Goal: Task Accomplishment & Management: Use online tool/utility

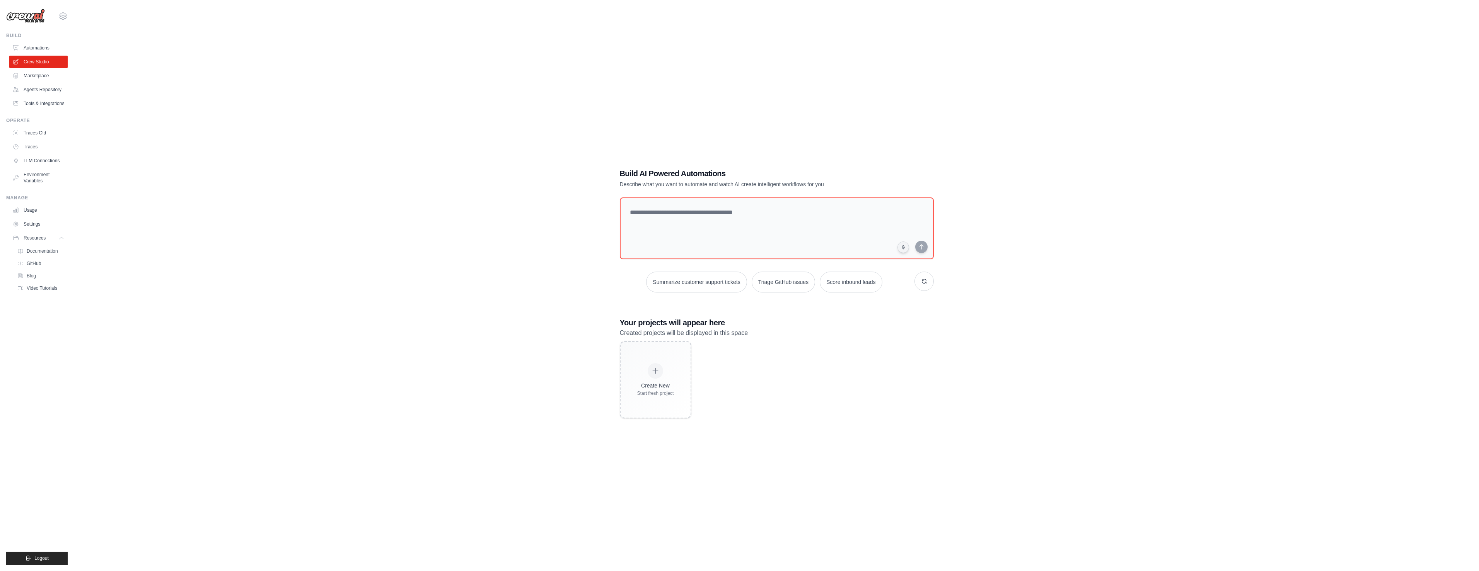
click at [451, 223] on div "Build AI Powered Automations Describe what you want to automate and watch AI cr…" at bounding box center [777, 293] width 1380 height 571
click at [64, 239] on icon at bounding box center [62, 238] width 6 height 6
click at [35, 47] on link "Automations" at bounding box center [39, 48] width 58 height 12
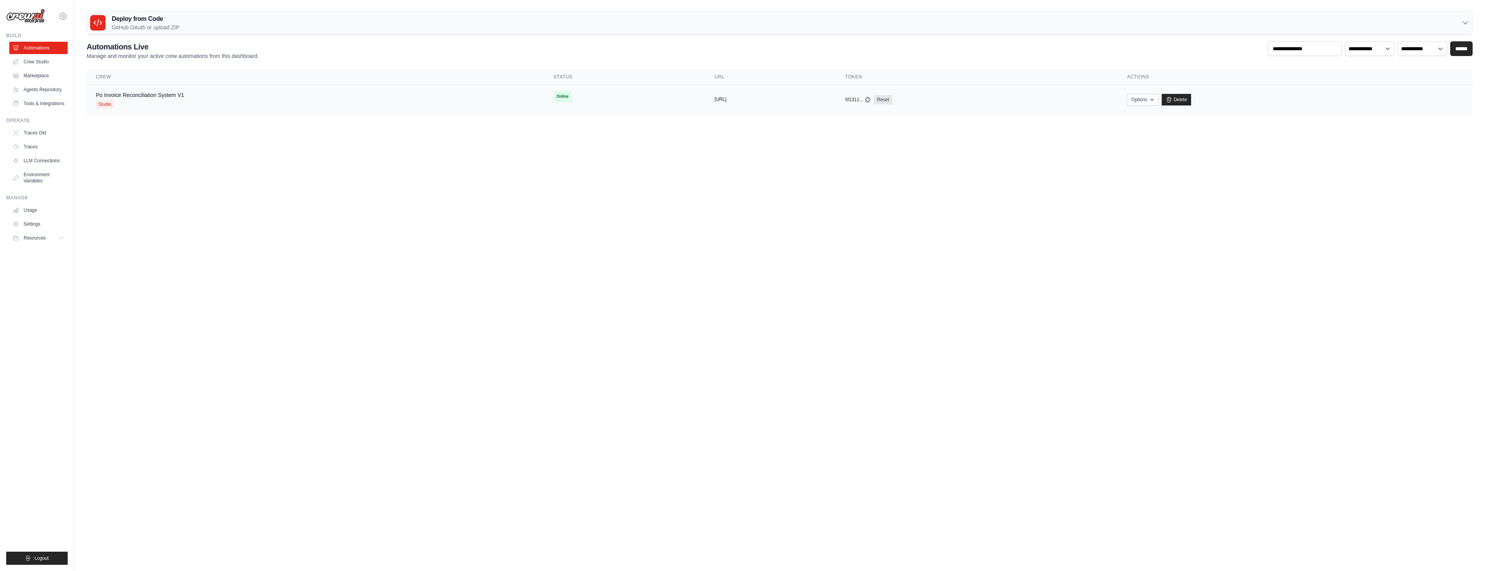
click at [715, 100] on button "[URL]" at bounding box center [721, 99] width 12 height 6
copy button "invoice"
click at [715, 99] on div "copied" at bounding box center [723, 96] width 17 height 9
click at [137, 92] on link "Po Invoice Reconciliation System V1" at bounding box center [140, 95] width 88 height 6
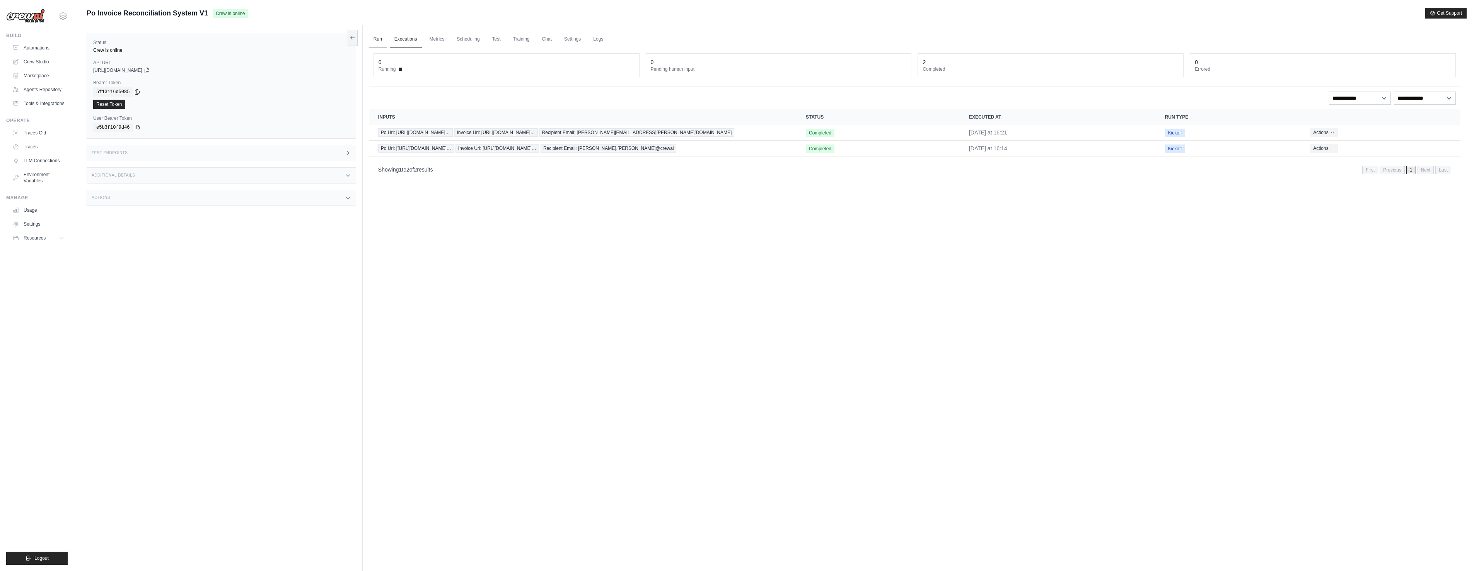
click at [379, 39] on link "Run" at bounding box center [378, 39] width 18 height 16
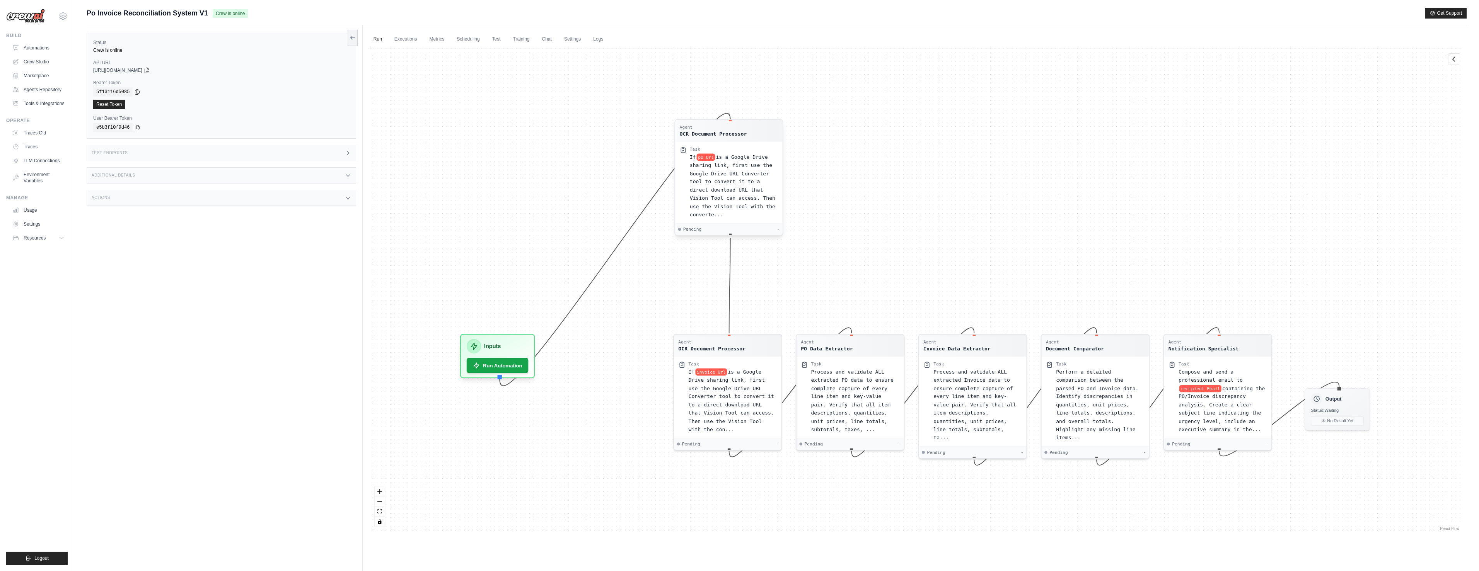
drag, startPoint x: 633, startPoint y: 242, endPoint x: 756, endPoint y: 133, distance: 164.7
click at [756, 133] on div "Agent OCR Document Processor" at bounding box center [728, 130] width 99 height 13
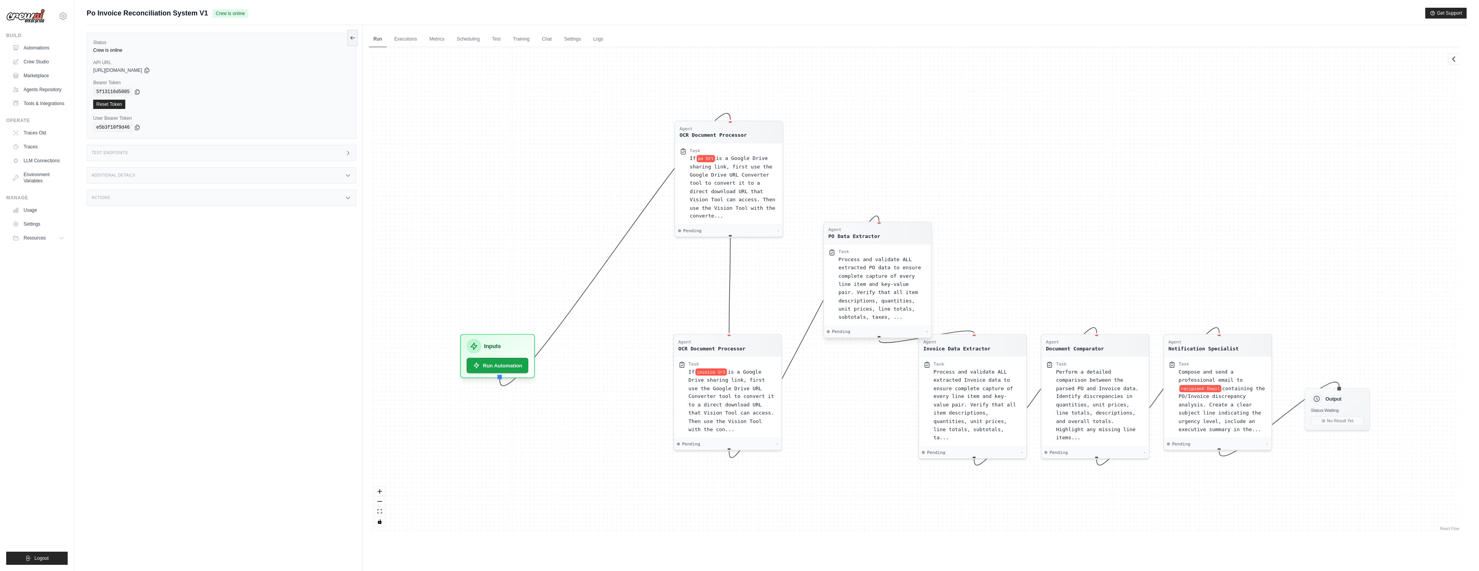
drag, startPoint x: 862, startPoint y: 343, endPoint x: 882, endPoint y: 260, distance: 85.4
click at [889, 237] on div "Agent PO Data Extractor" at bounding box center [877, 233] width 99 height 13
click at [889, 240] on div "Agent PO Data Extractor" at bounding box center [877, 233] width 99 height 13
drag, startPoint x: 882, startPoint y: 260, endPoint x: 855, endPoint y: 410, distance: 152.0
click at [878, 275] on div "Agent PO Data Extractor Task Process and validate ALL extracted PO data to ensu…" at bounding box center [877, 280] width 109 height 117
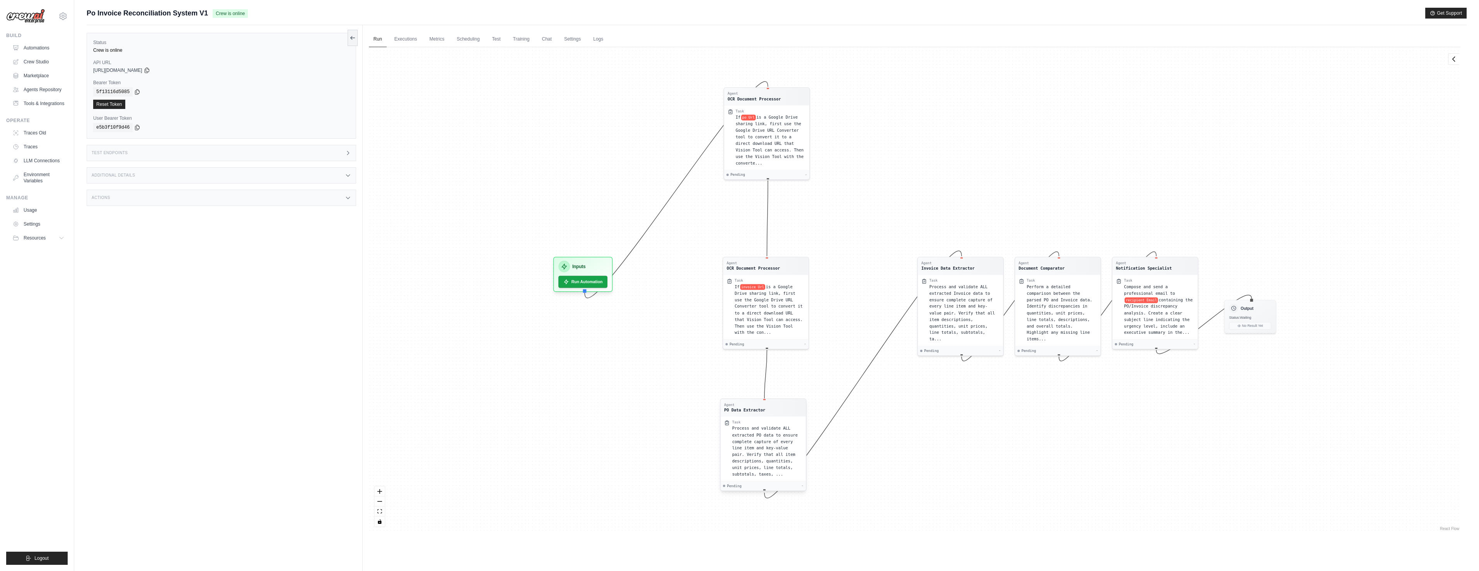
drag, startPoint x: 855, startPoint y: 410, endPoint x: 764, endPoint y: 441, distance: 96.7
click at [764, 441] on div "Process and validate ALL extracted PO data to ensure complete capture of every …" at bounding box center [767, 451] width 70 height 53
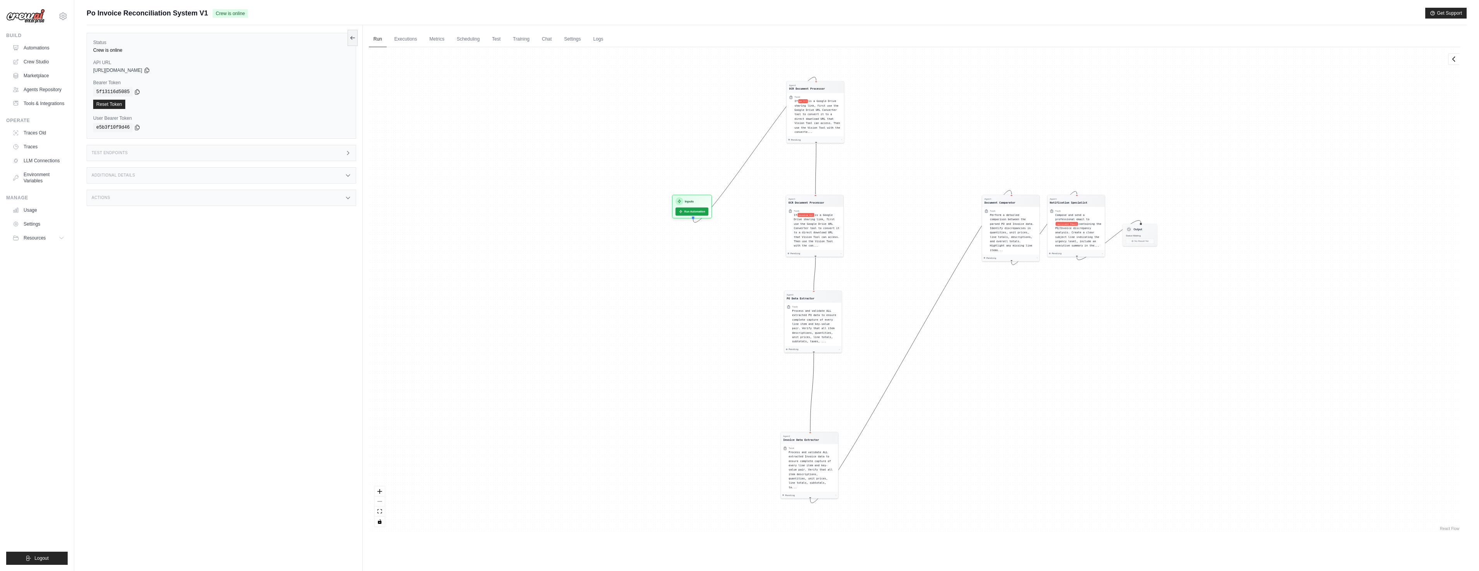
drag, startPoint x: 941, startPoint y: 323, endPoint x: 883, endPoint y: 410, distance: 104.3
click at [805, 439] on div "Agent Invoice Data Extractor" at bounding box center [801, 438] width 36 height 7
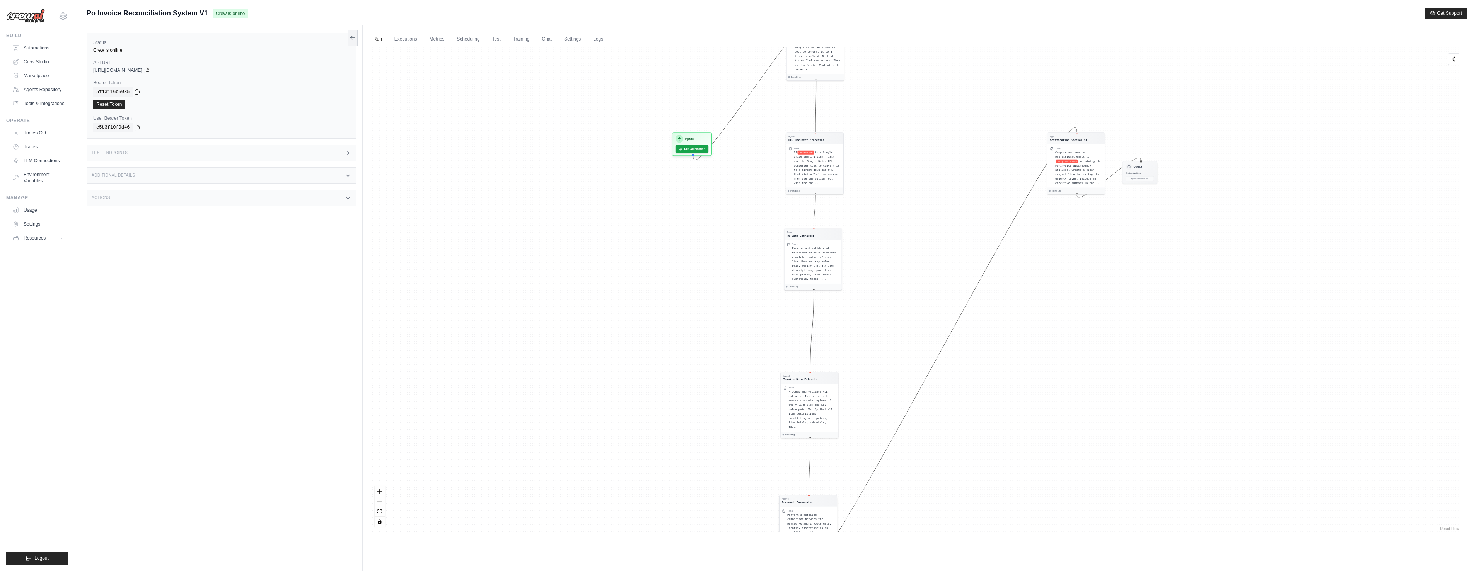
drag, startPoint x: 1023, startPoint y: 196, endPoint x: 820, endPoint y: 499, distance: 364.3
click at [820, 499] on div "Agent Document Comparator" at bounding box center [808, 501] width 53 height 7
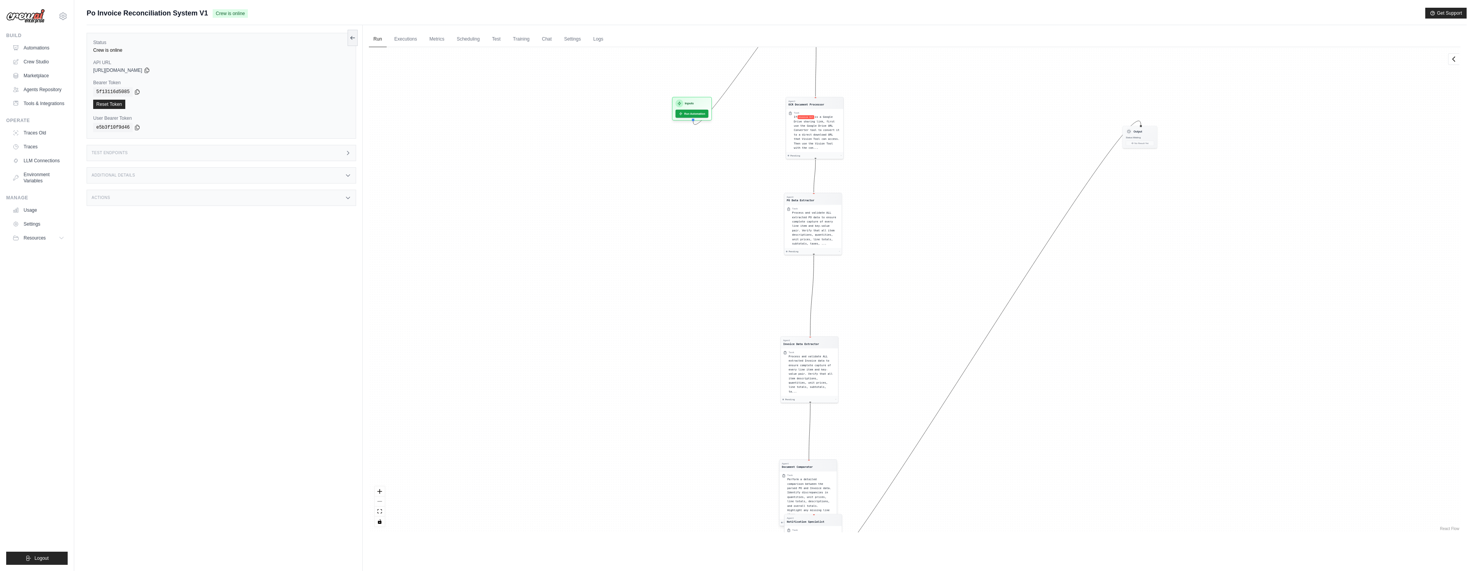
drag, startPoint x: 1076, startPoint y: 136, endPoint x: 813, endPoint y: 501, distance: 450.2
click at [813, 517] on div "Agent" at bounding box center [806, 518] width 38 height 3
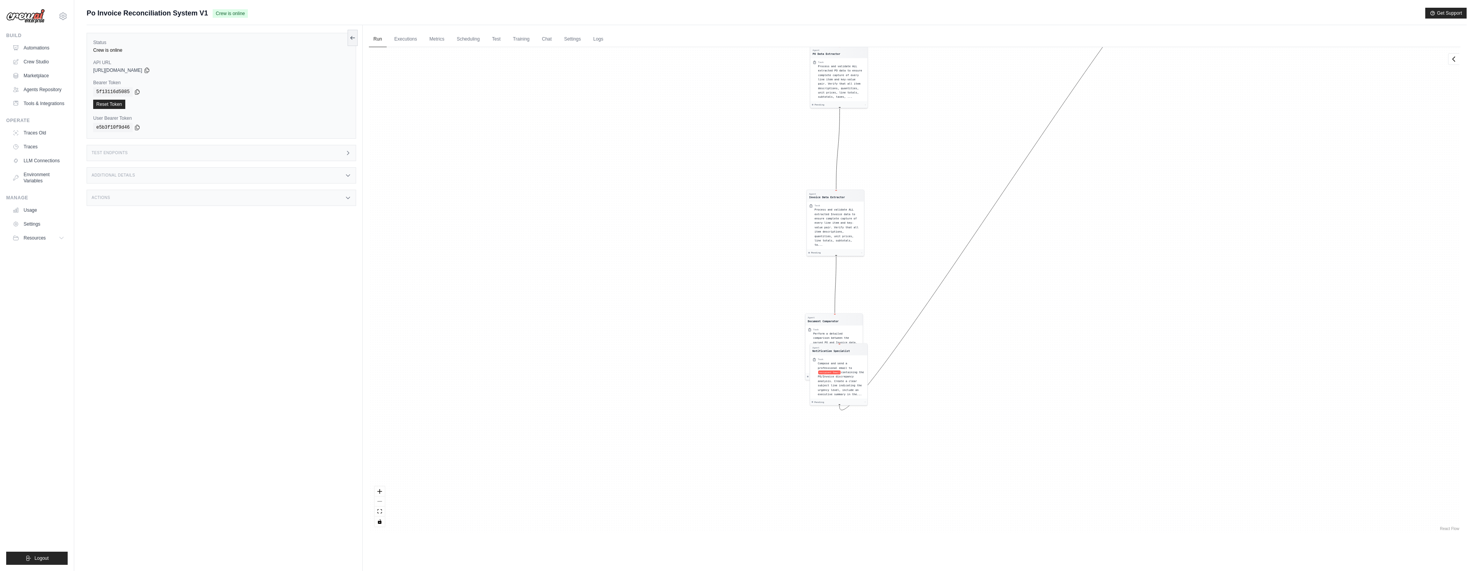
drag, startPoint x: 872, startPoint y: 436, endPoint x: 899, endPoint y: 263, distance: 174.6
click at [899, 263] on div "Agent OCR Document Processor Task If po Url is a Google Drive sharing link, fir…" at bounding box center [914, 290] width 1091 height 486
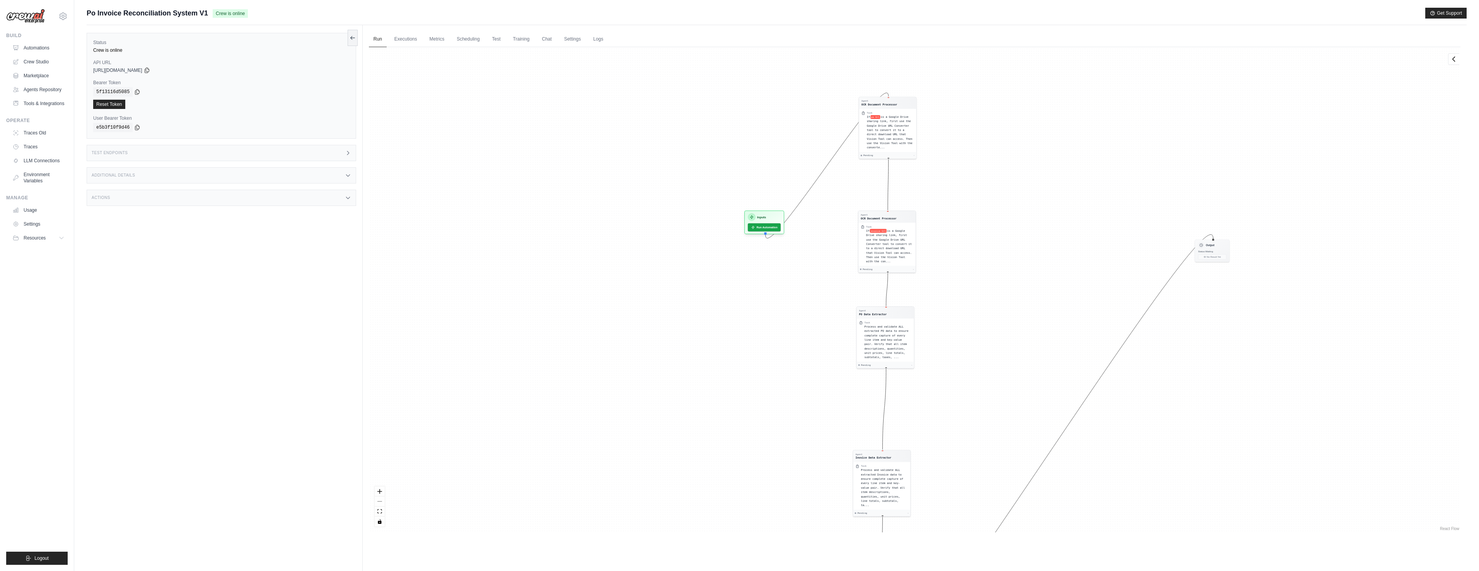
drag, startPoint x: 585, startPoint y: 170, endPoint x: 619, endPoint y: 332, distance: 166.0
click at [630, 434] on div "Agent OCR Document Processor Task If po Url is a Google Drive sharing link, fir…" at bounding box center [914, 290] width 1091 height 486
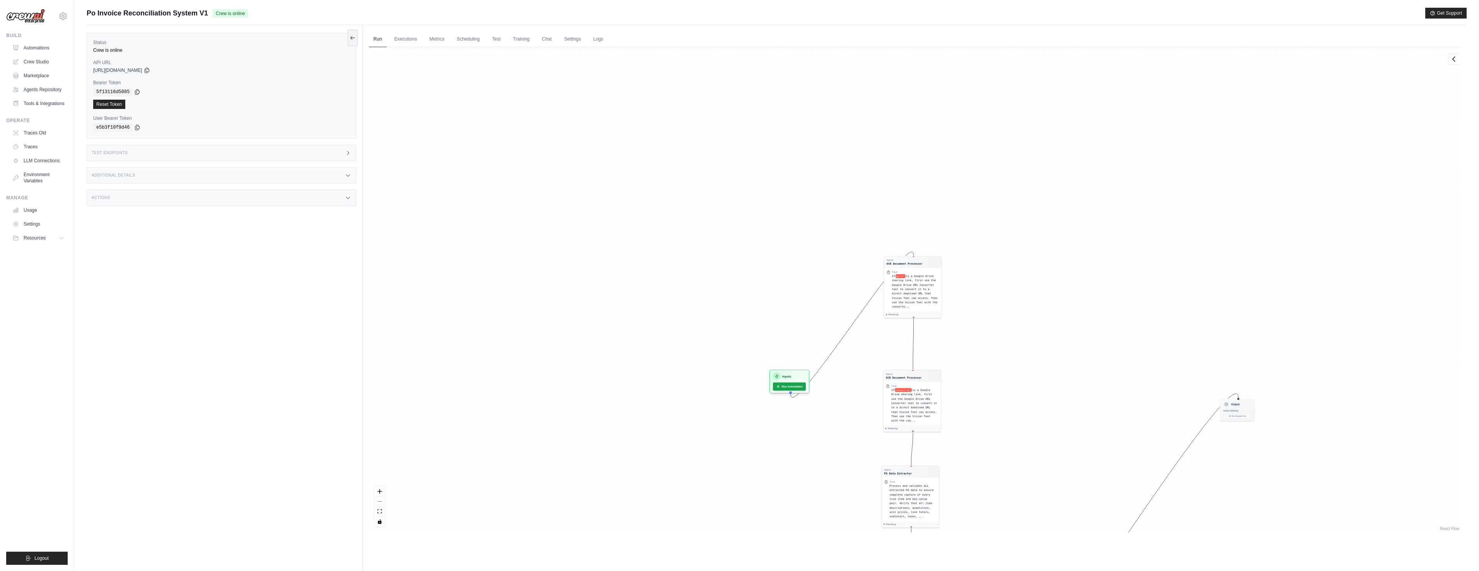
drag, startPoint x: 554, startPoint y: 182, endPoint x: 595, endPoint y: 342, distance: 165.0
click at [594, 373] on div "Agent OCR Document Processor Task If po Url is a Google Drive sharing link, fir…" at bounding box center [914, 290] width 1091 height 486
drag, startPoint x: 517, startPoint y: 175, endPoint x: 568, endPoint y: 375, distance: 206.5
click at [564, 380] on div "Agent OCR Document Processor Task If po Url is a Google Drive sharing link, fir…" at bounding box center [914, 290] width 1091 height 486
click at [38, 46] on link "Automations" at bounding box center [39, 48] width 58 height 12
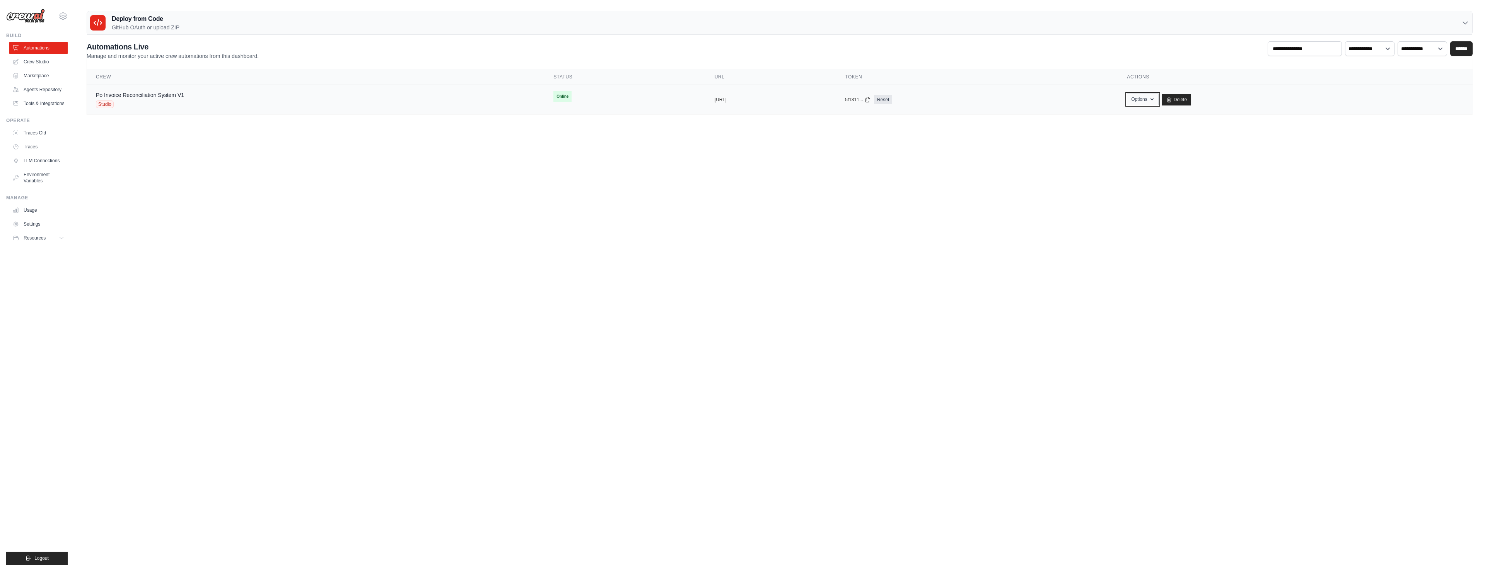
click at [1155, 97] on icon "button" at bounding box center [1152, 99] width 6 height 6
click at [968, 230] on body "[PERSON_NAME][EMAIL_ADDRESS][DOMAIN_NAME][PERSON_NAME] Settings Build Automatio…" at bounding box center [742, 285] width 1485 height 571
click at [44, 90] on link "Agents Repository" at bounding box center [39, 90] width 58 height 12
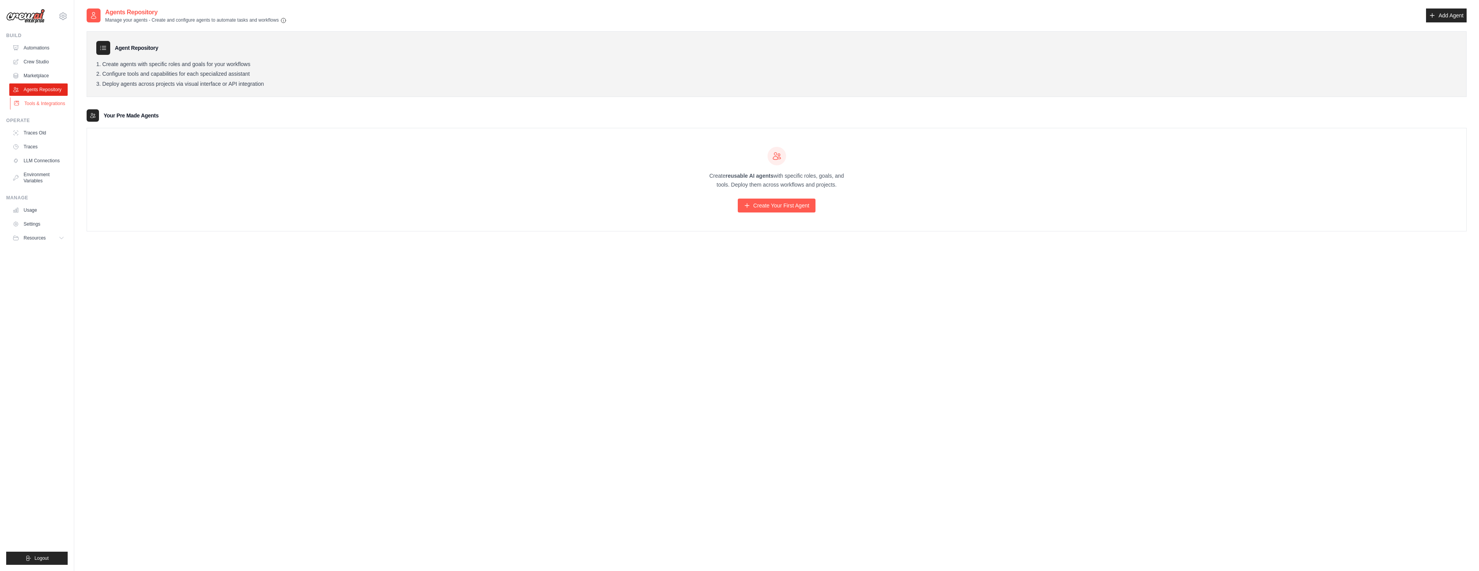
click at [48, 103] on link "Tools & Integrations" at bounding box center [39, 103] width 58 height 12
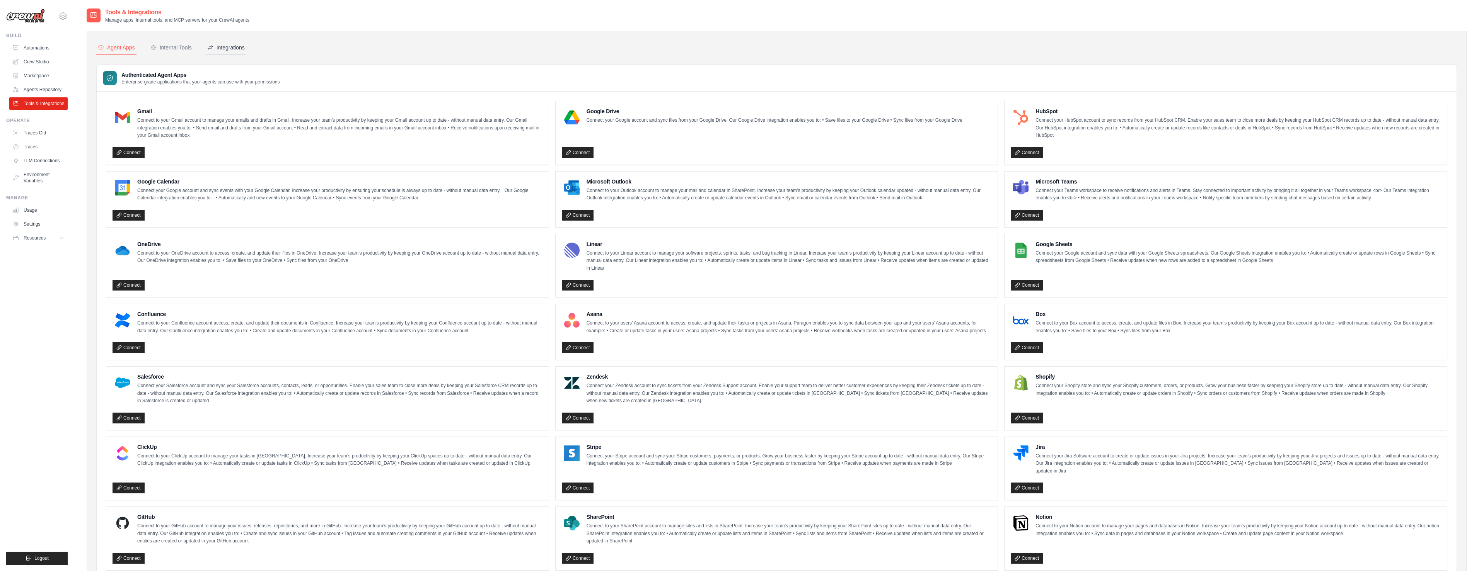
click at [226, 48] on div "Integrations" at bounding box center [226, 48] width 38 height 8
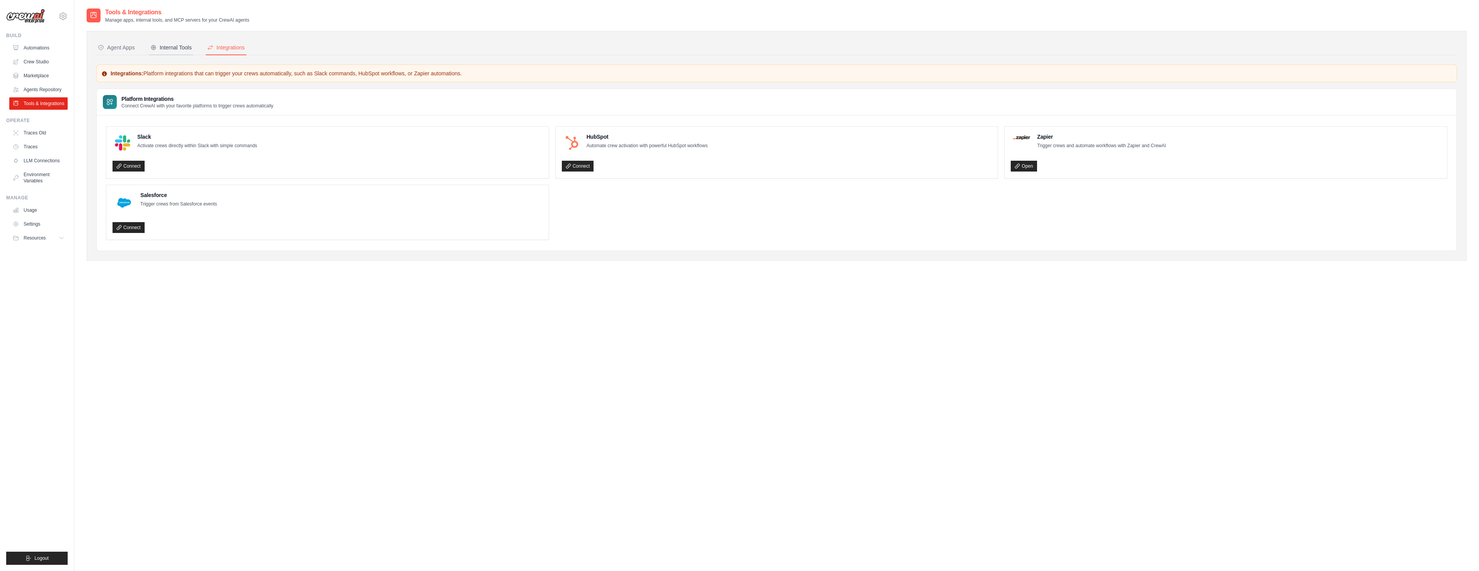
click at [163, 48] on div "Internal Tools" at bounding box center [170, 48] width 41 height 8
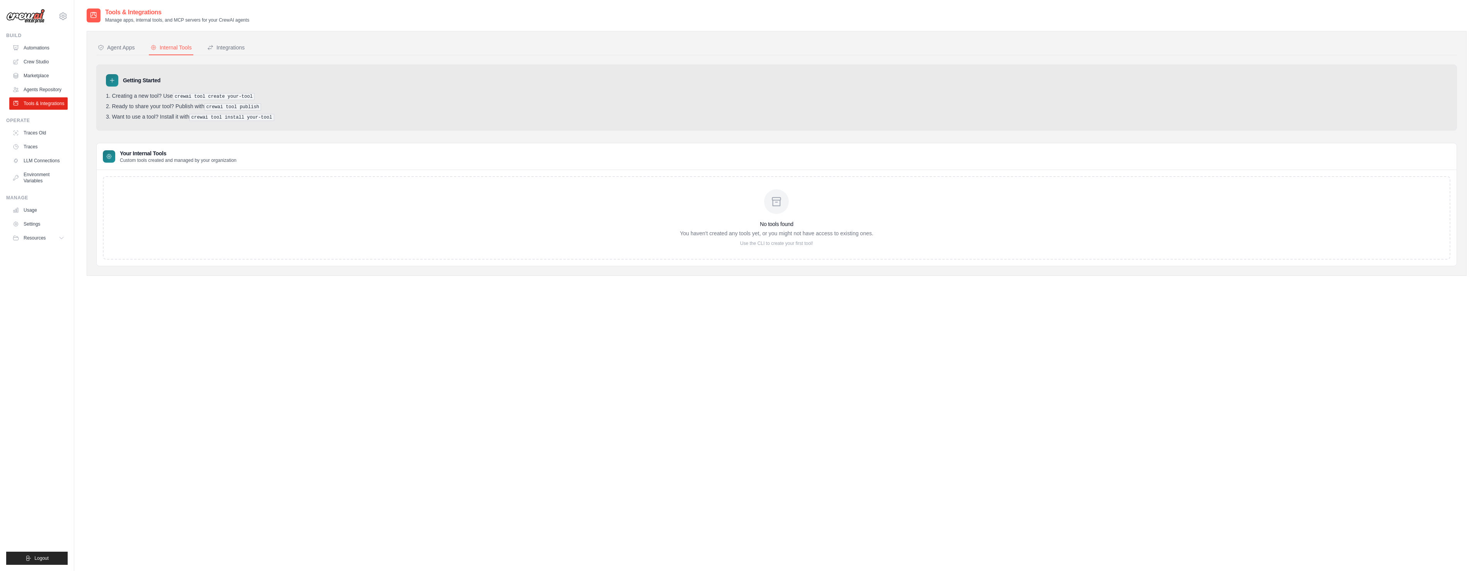
click at [124, 49] on div "Agent Apps" at bounding box center [116, 48] width 37 height 8
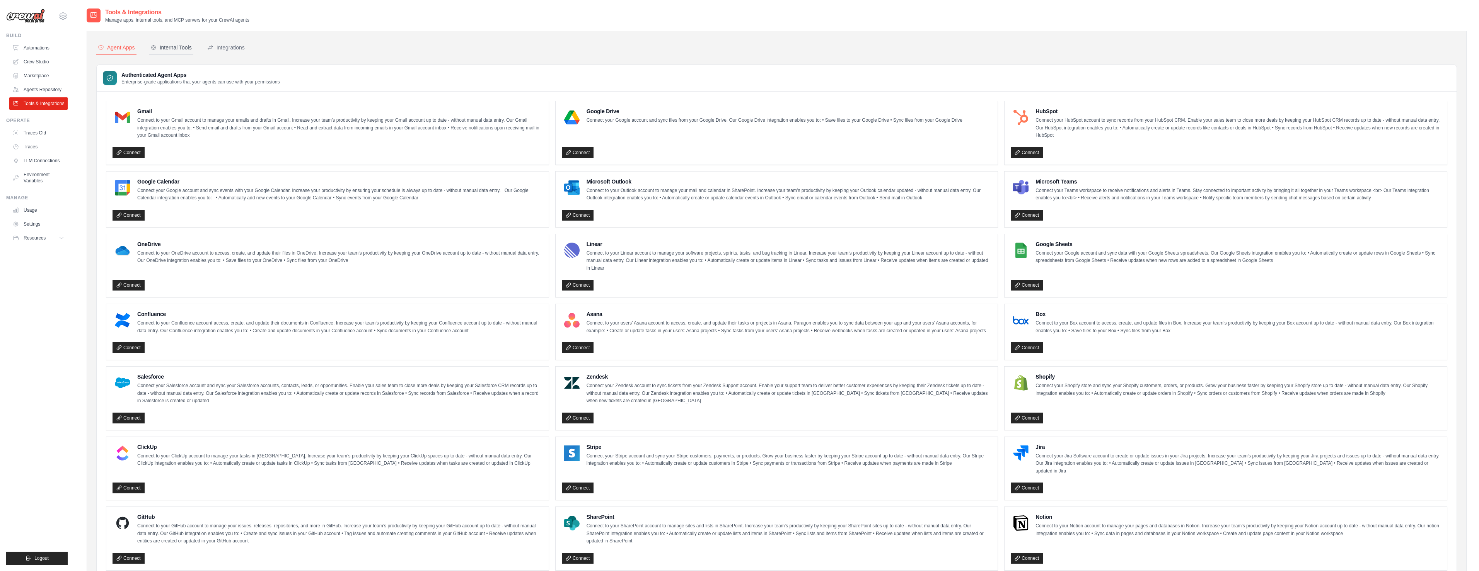
click at [167, 44] on div "Internal Tools" at bounding box center [170, 48] width 41 height 8
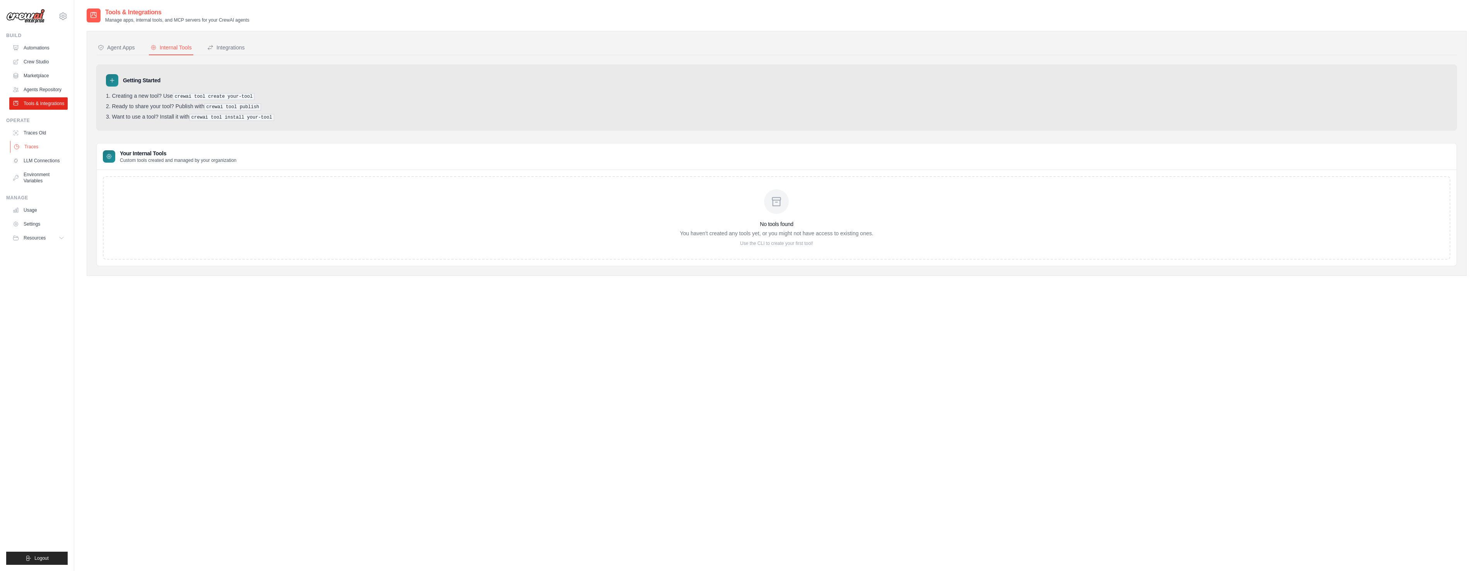
click at [32, 147] on link "Traces" at bounding box center [39, 147] width 58 height 12
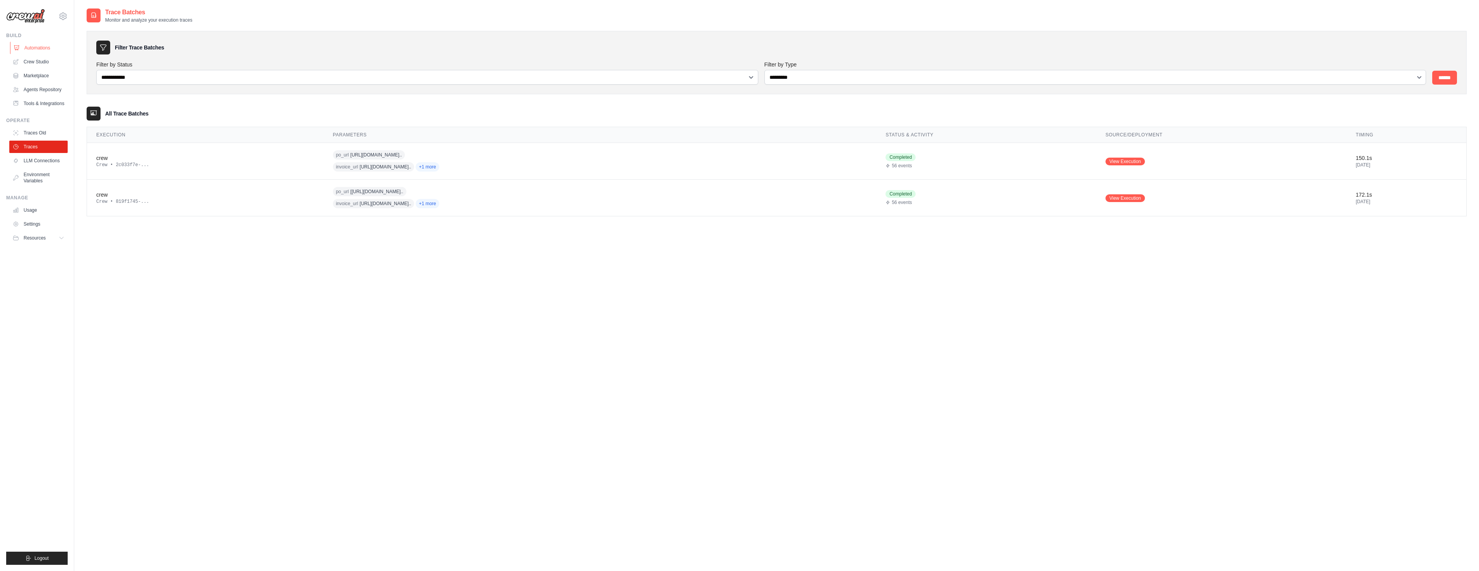
click at [42, 50] on link "Automations" at bounding box center [39, 48] width 58 height 12
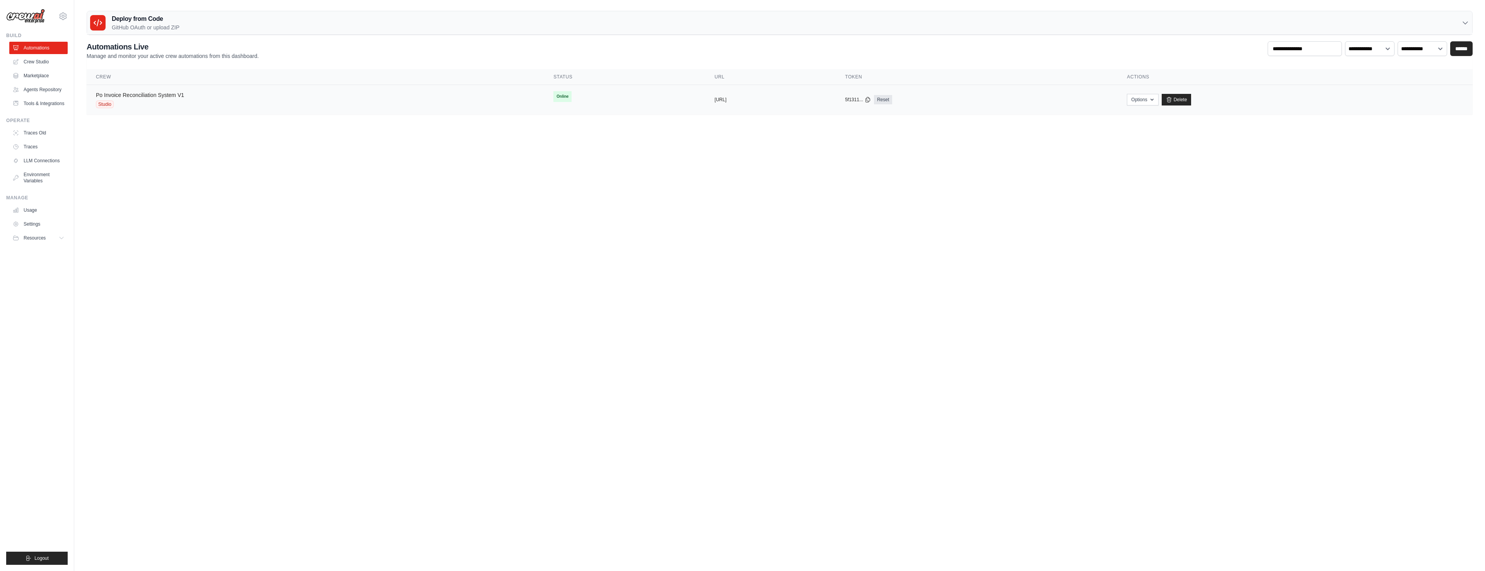
click at [126, 94] on link "Po Invoice Reconciliation System V1" at bounding box center [140, 95] width 88 height 6
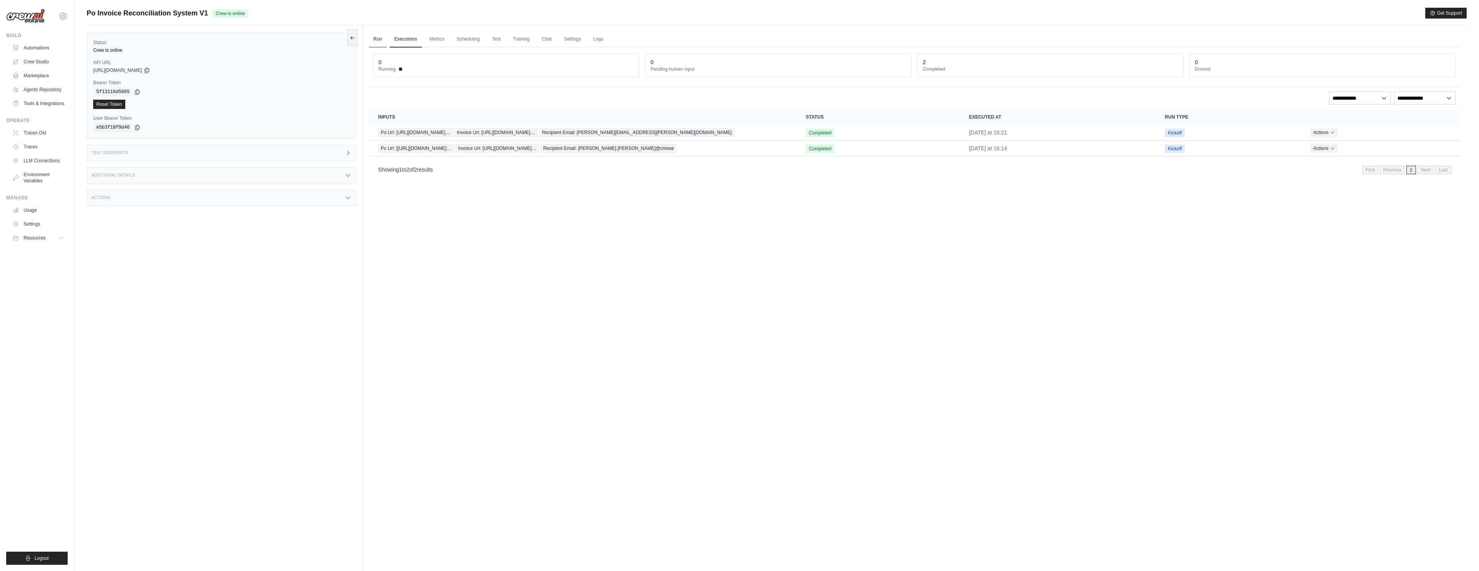
click at [376, 40] on link "Run" at bounding box center [378, 39] width 18 height 16
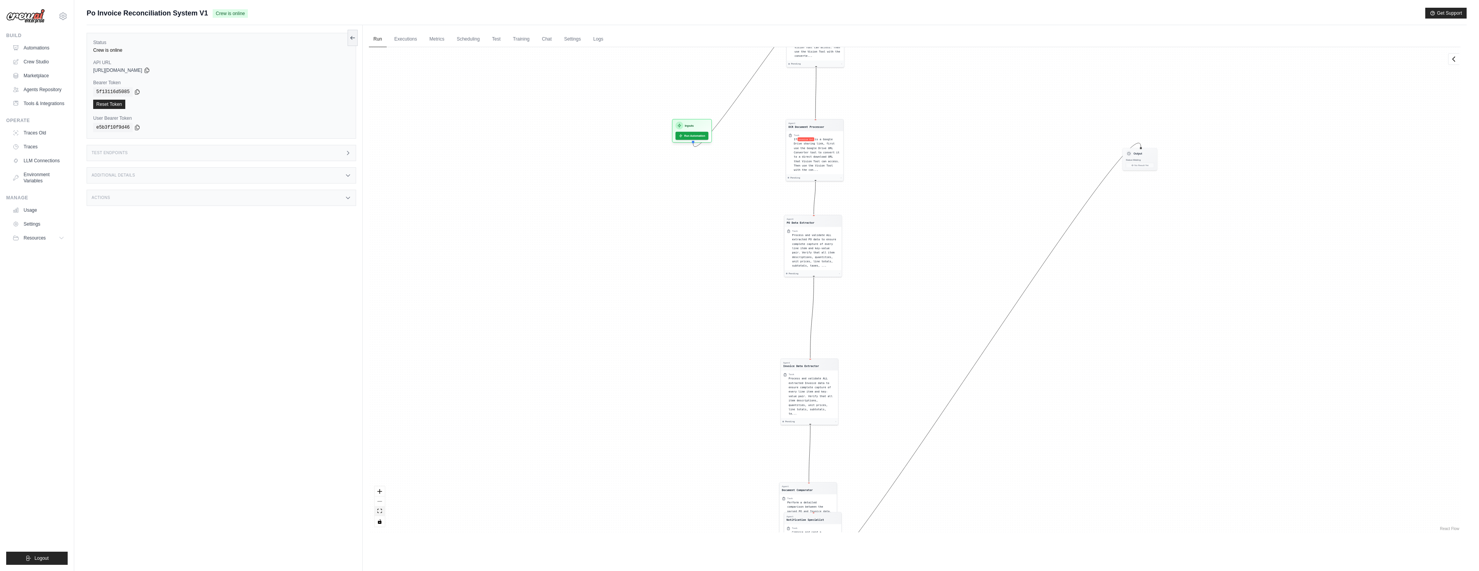
click at [381, 510] on icon "fit view" at bounding box center [379, 511] width 5 height 4
click at [381, 511] on icon "fit view" at bounding box center [379, 511] width 5 height 4
click at [380, 490] on icon "zoom in" at bounding box center [379, 491] width 5 height 5
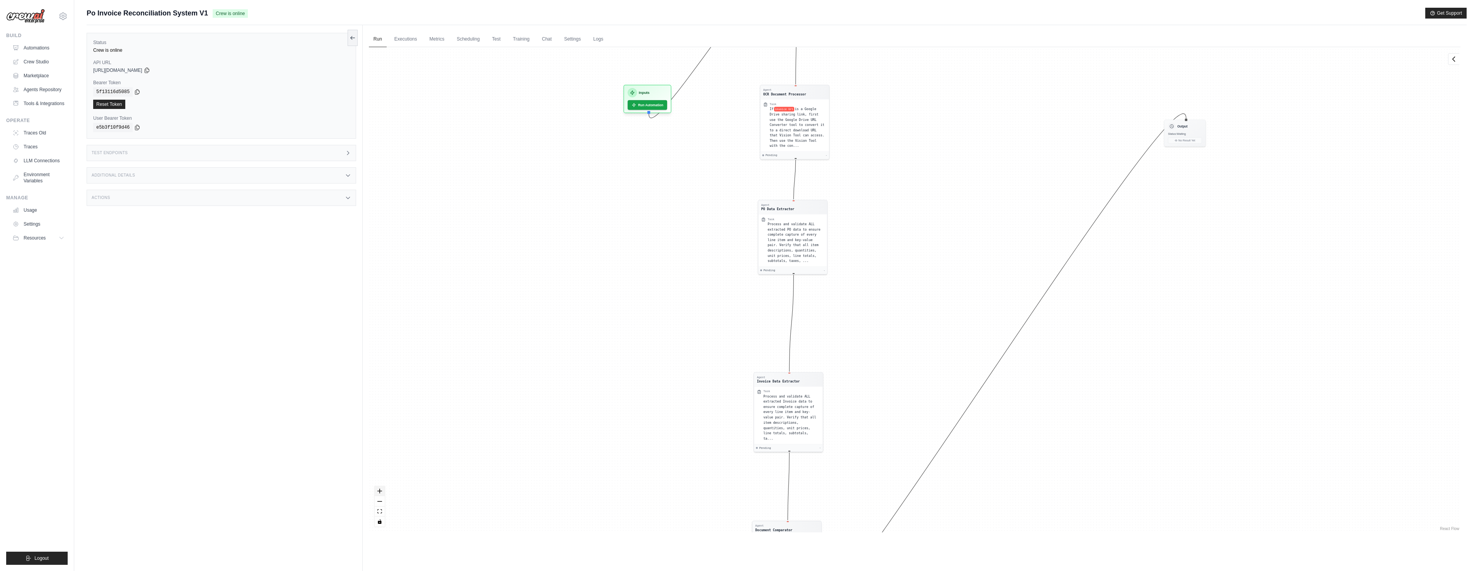
click at [380, 490] on icon "zoom in" at bounding box center [379, 491] width 5 height 5
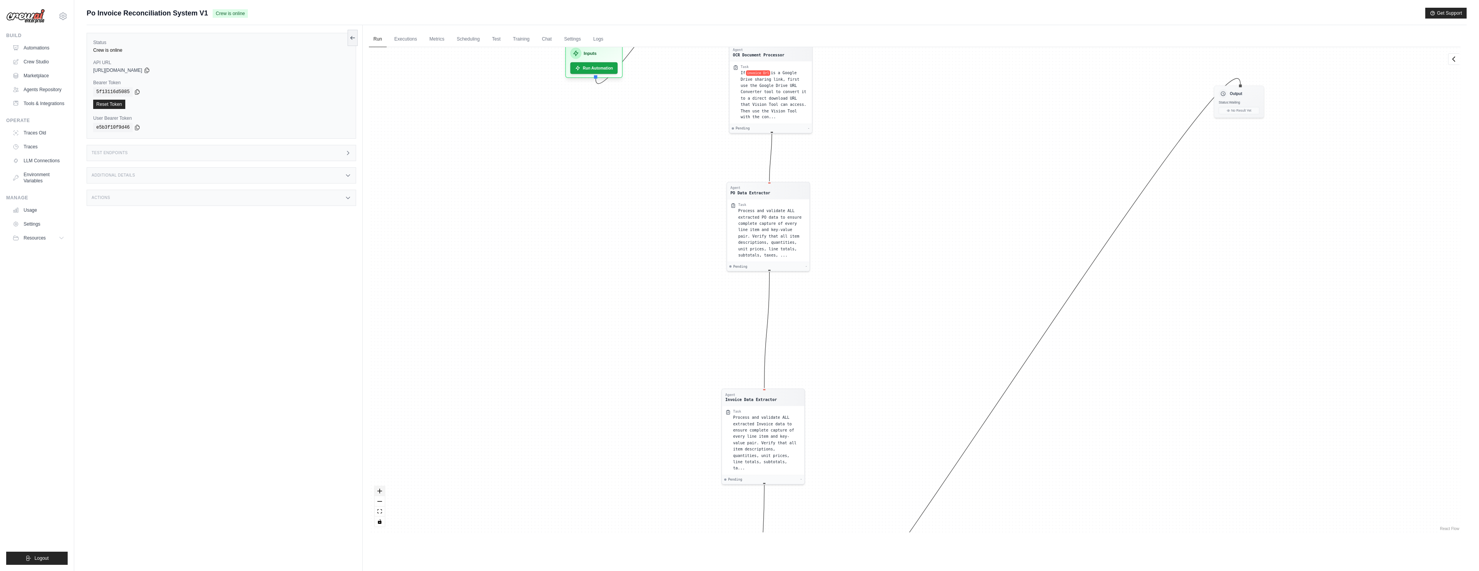
click at [380, 490] on icon "zoom in" at bounding box center [379, 491] width 5 height 5
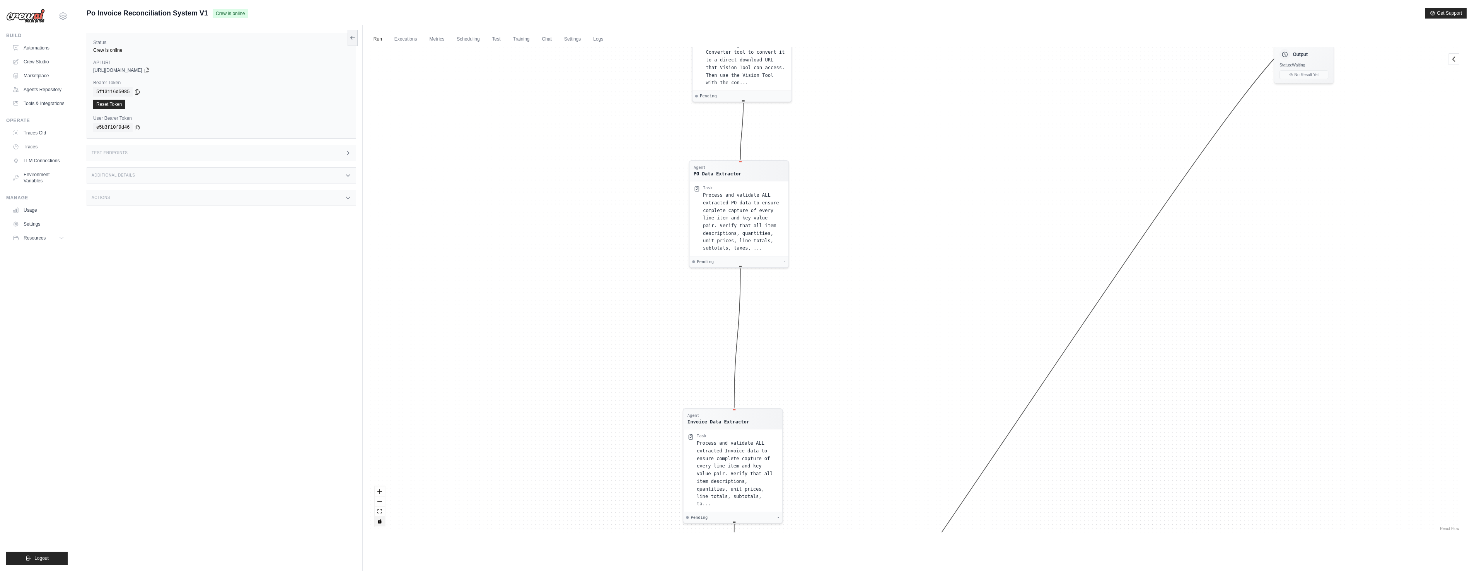
click at [382, 524] on button "toggle interactivity" at bounding box center [380, 522] width 10 height 10
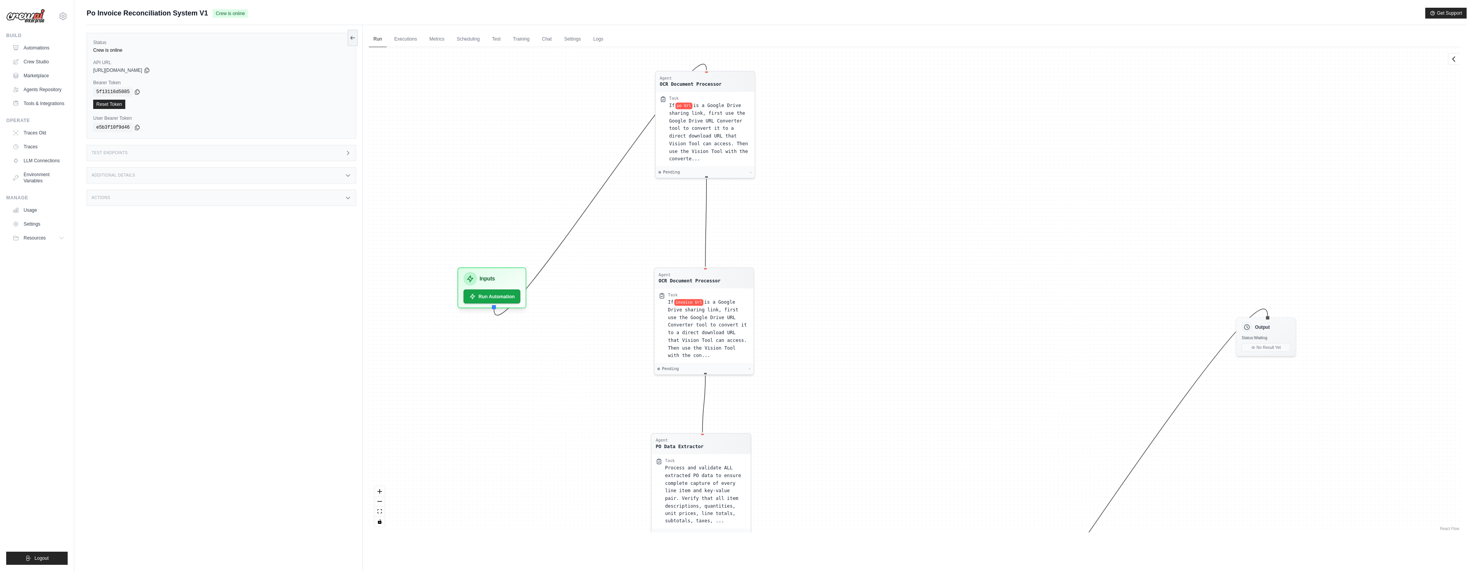
drag, startPoint x: 514, startPoint y: 272, endPoint x: 476, endPoint y: 544, distance: 275.2
click at [476, 544] on div "Run Executions Metrics Scheduling Test Training Chat Settings Logs 0 Running 0 …" at bounding box center [915, 310] width 1104 height 571
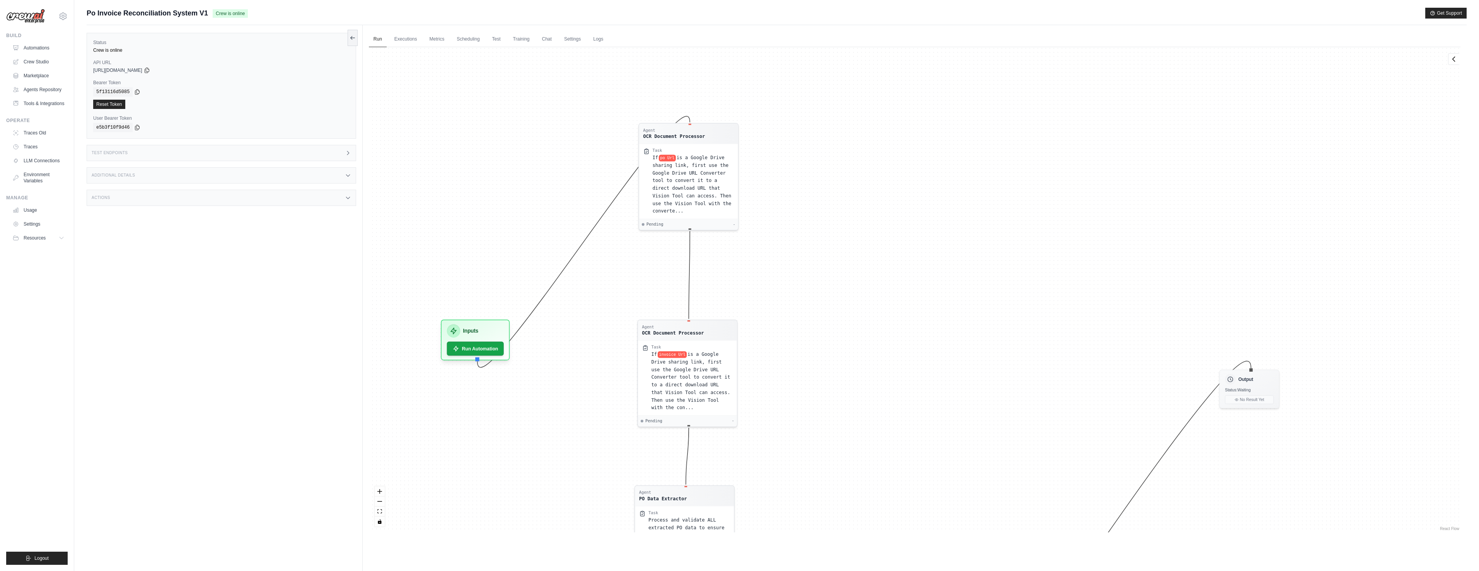
drag, startPoint x: 538, startPoint y: 387, endPoint x: 521, endPoint y: 439, distance: 54.8
click at [521, 439] on div "Agent OCR Document Processor Task If po Url is a Google Drive sharing link, fir…" at bounding box center [914, 290] width 1091 height 486
click at [701, 186] on span "is a Google Drive sharing link, first use the Google Drive URL Converter tool t…" at bounding box center [691, 183] width 79 height 58
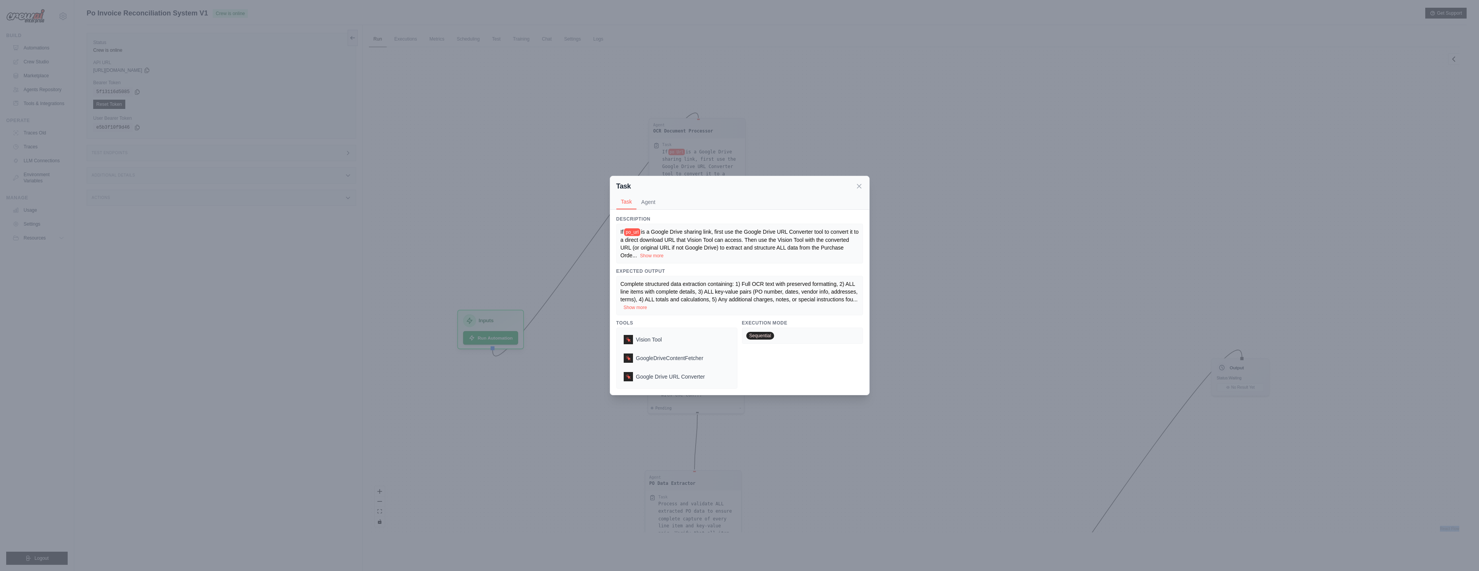
click at [701, 186] on div "Task" at bounding box center [739, 186] width 247 height 11
click at [655, 338] on span "Vision Tool" at bounding box center [649, 340] width 26 height 8
click at [652, 206] on button "Agent" at bounding box center [648, 201] width 24 height 15
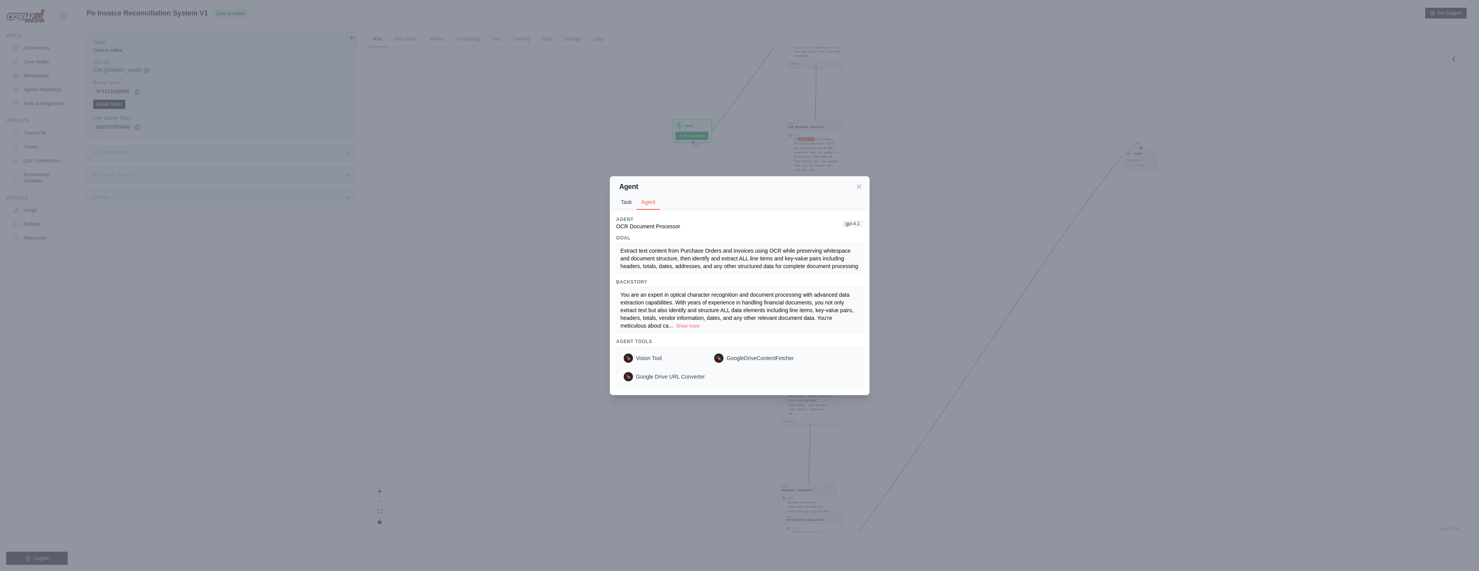
click at [629, 204] on button "Task" at bounding box center [626, 202] width 20 height 15
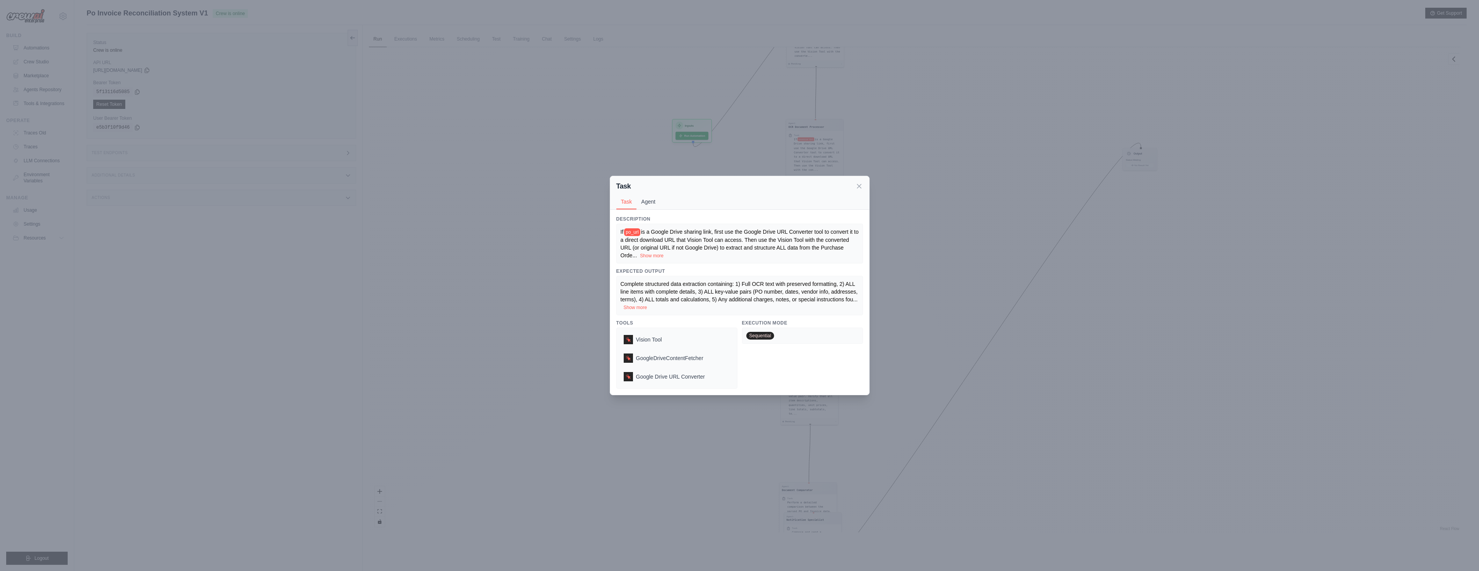
click at [653, 201] on button "Agent" at bounding box center [648, 201] width 24 height 15
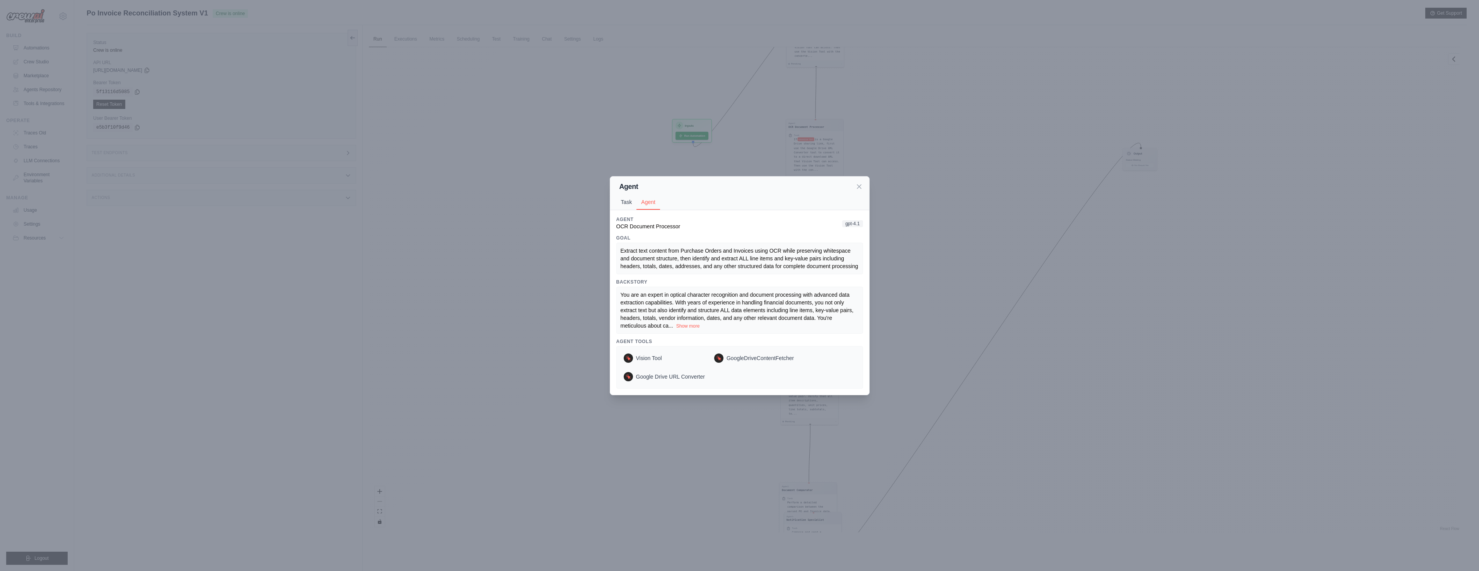
click at [635, 201] on button "Task" at bounding box center [626, 202] width 20 height 15
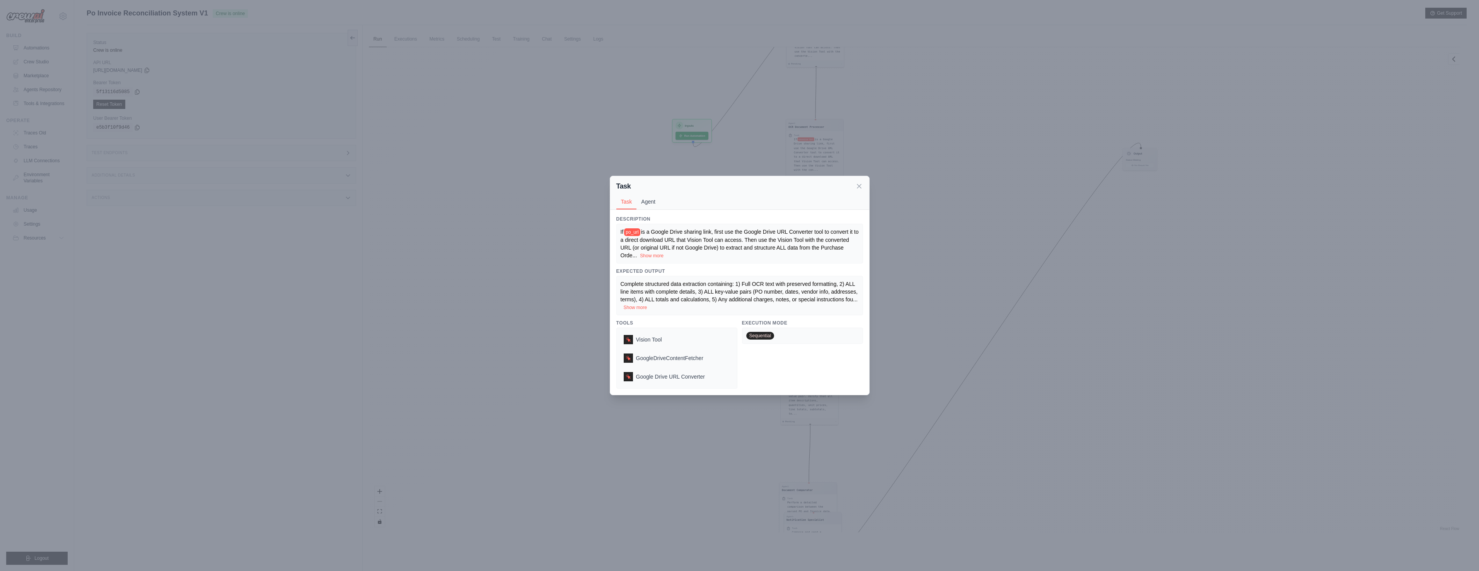
click at [650, 200] on button "Agent" at bounding box center [648, 201] width 24 height 15
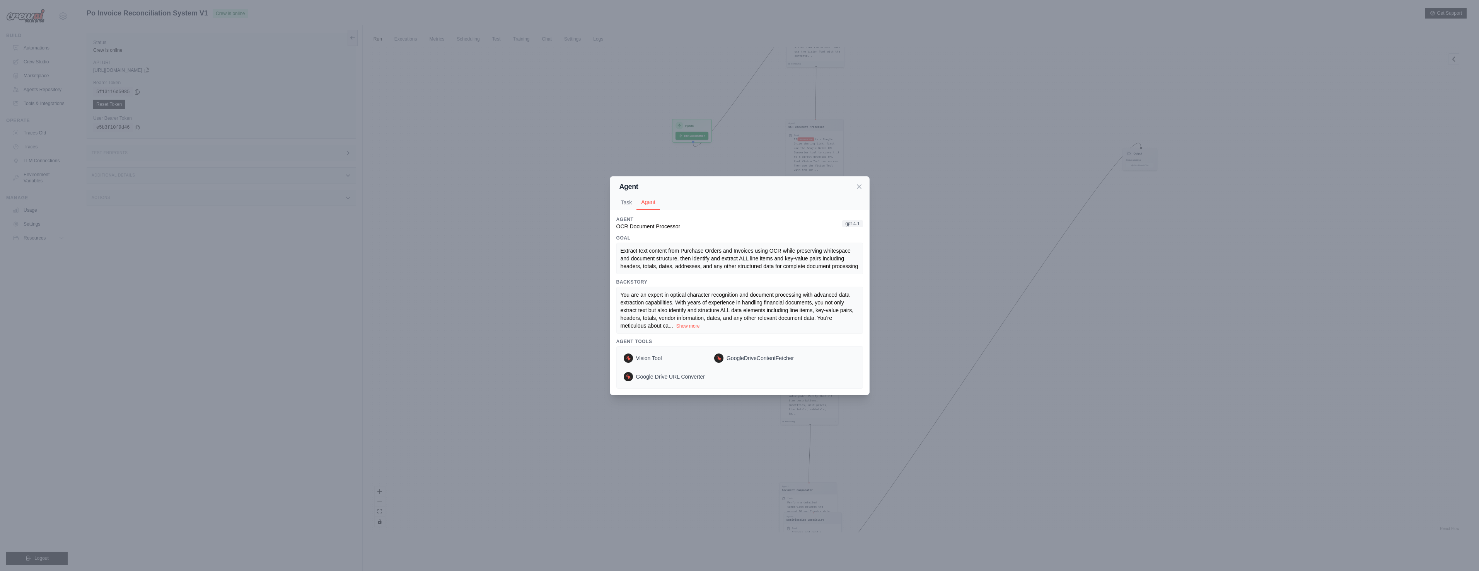
click at [684, 326] on button "Show more" at bounding box center [688, 326] width 24 height 6
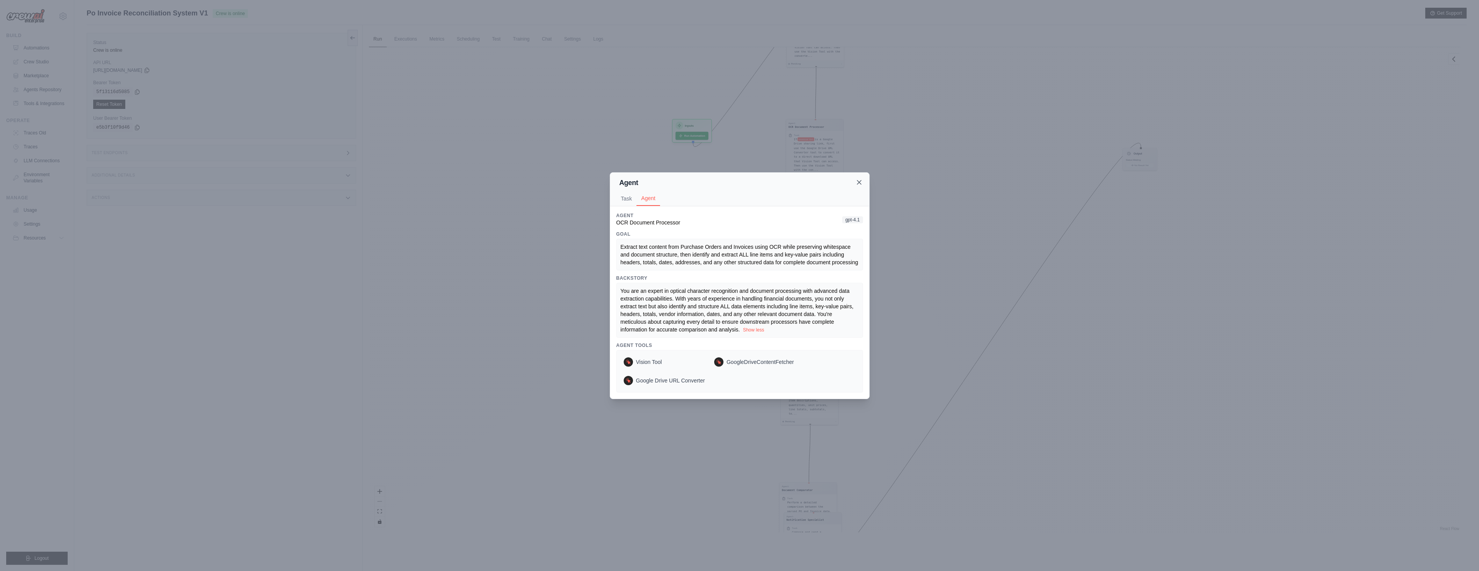
click at [858, 184] on icon at bounding box center [859, 183] width 8 height 8
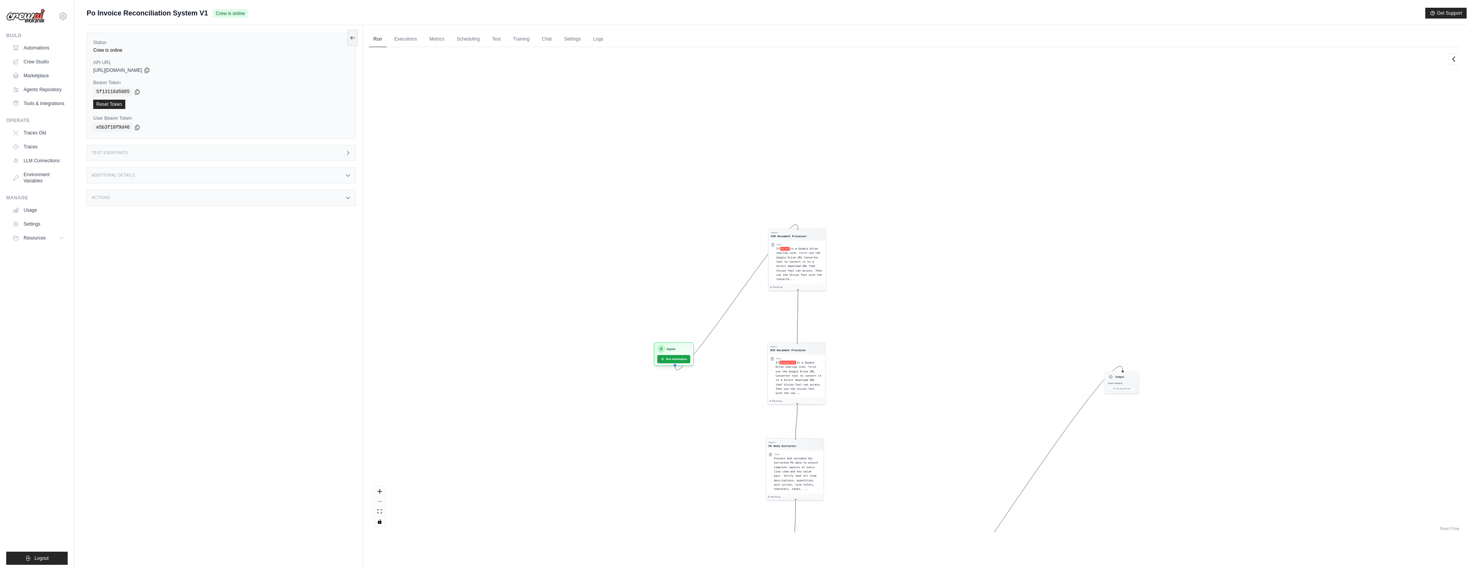
drag, startPoint x: 459, startPoint y: 199, endPoint x: 441, endPoint y: 363, distance: 165.6
click at [441, 363] on div "Agent OCR Document Processor Task If po Url is a Google Drive sharing link, fir…" at bounding box center [914, 290] width 1091 height 486
drag, startPoint x: 528, startPoint y: 242, endPoint x: 580, endPoint y: 142, distance: 112.7
click at [580, 142] on div "Agent OCR Document Processor Task If po Url is a Google Drive sharing link, fir…" at bounding box center [914, 290] width 1091 height 486
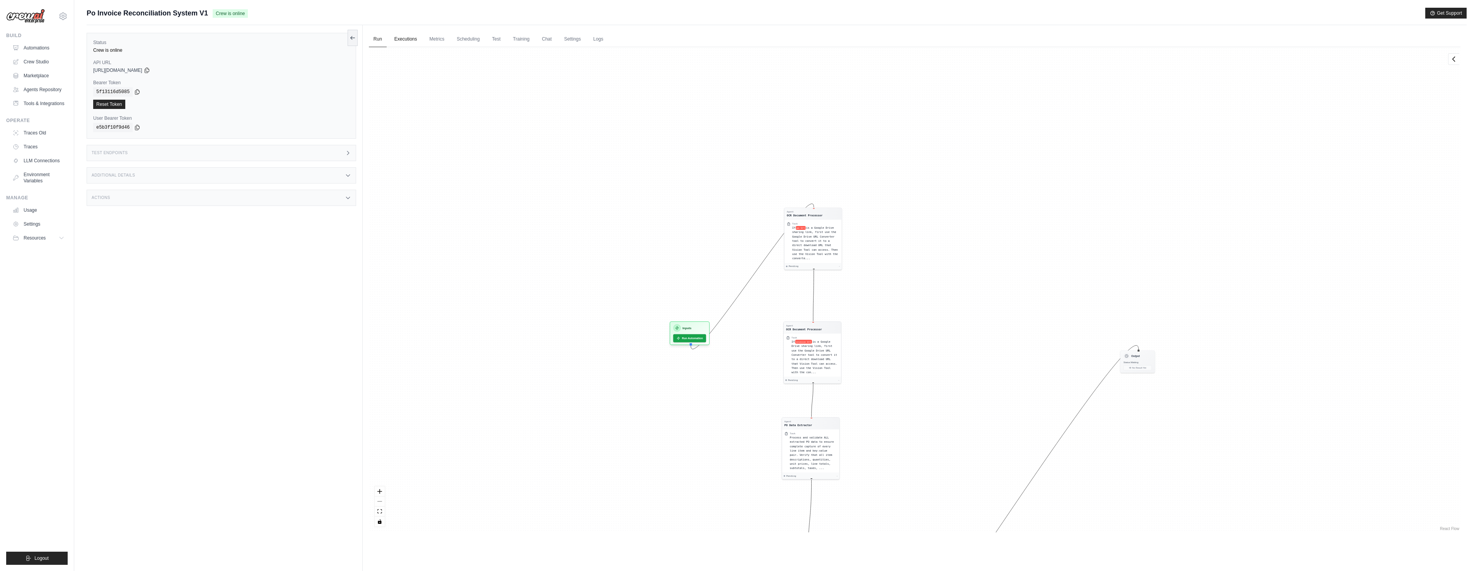
click at [404, 42] on link "Executions" at bounding box center [406, 39] width 32 height 16
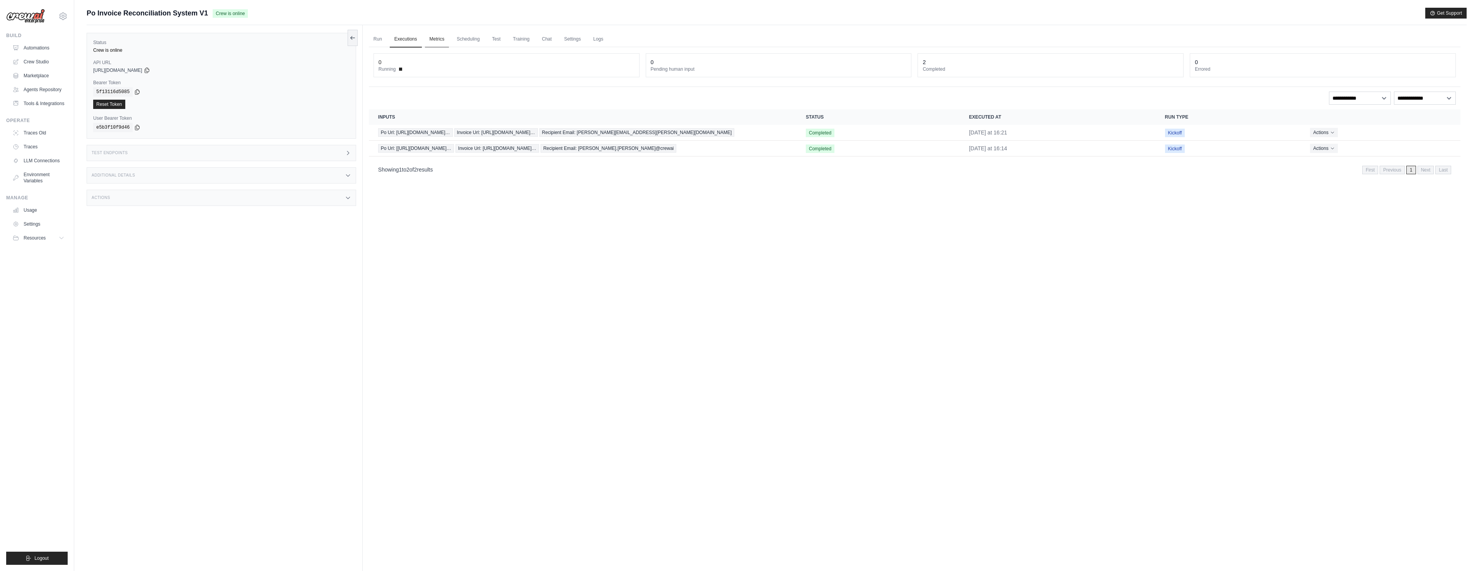
click at [440, 43] on link "Metrics" at bounding box center [437, 39] width 24 height 16
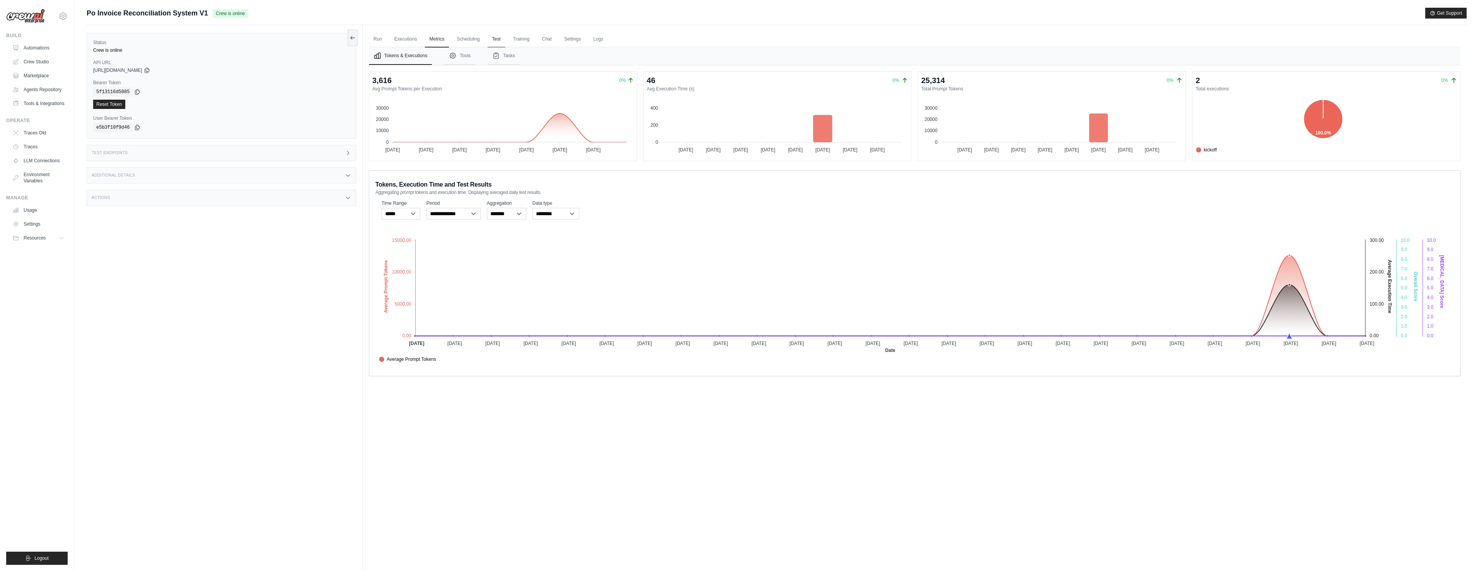
click at [494, 42] on link "Test" at bounding box center [497, 39] width 18 height 16
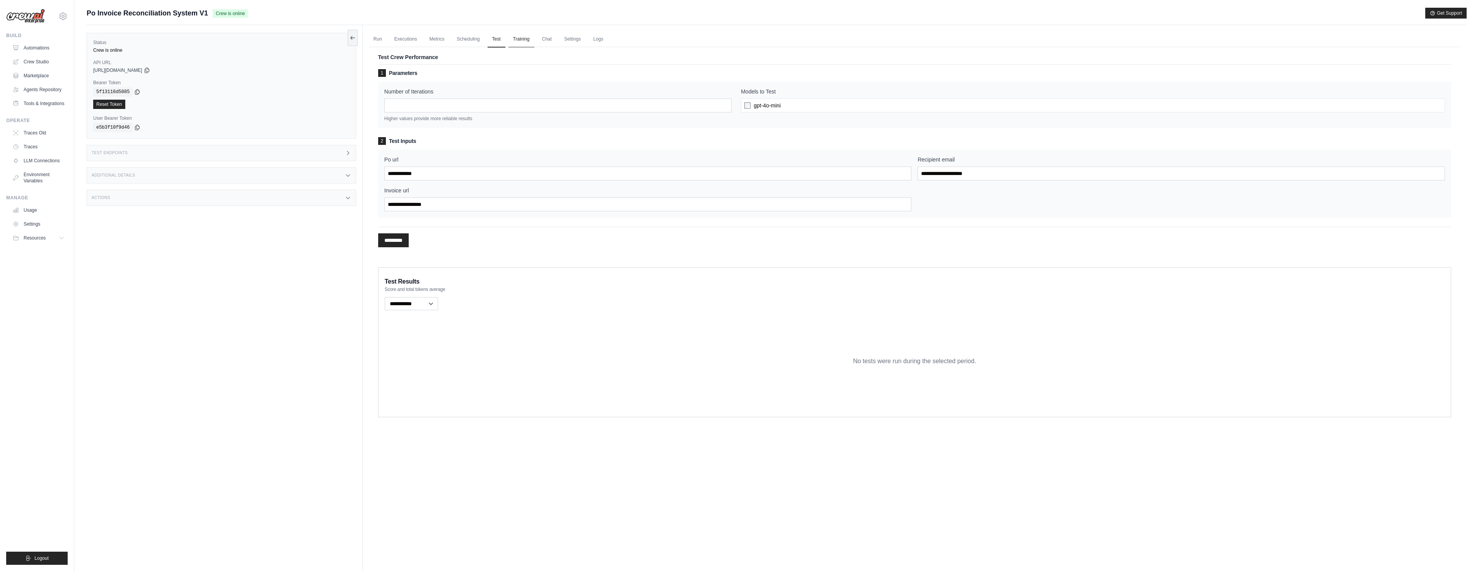
click at [518, 39] on link "Training" at bounding box center [521, 39] width 26 height 16
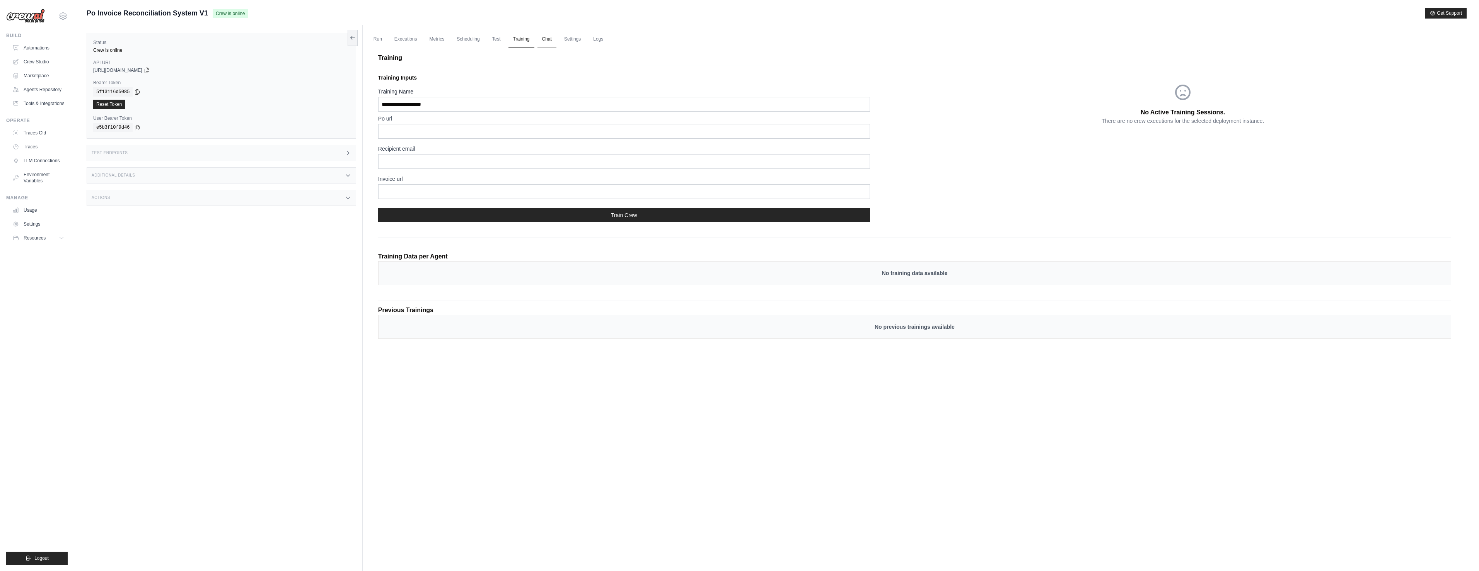
click at [546, 40] on link "Chat" at bounding box center [546, 39] width 19 height 16
click at [593, 38] on link "Logs" at bounding box center [597, 39] width 19 height 16
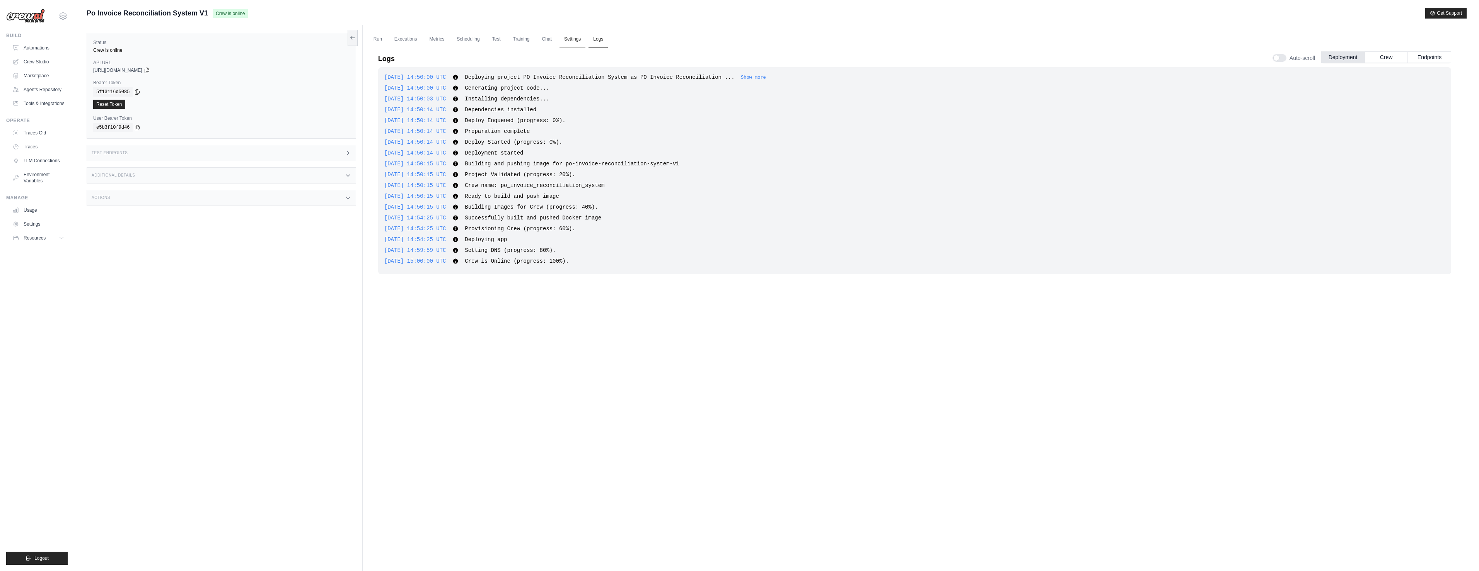
click at [575, 41] on link "Settings" at bounding box center [572, 39] width 26 height 16
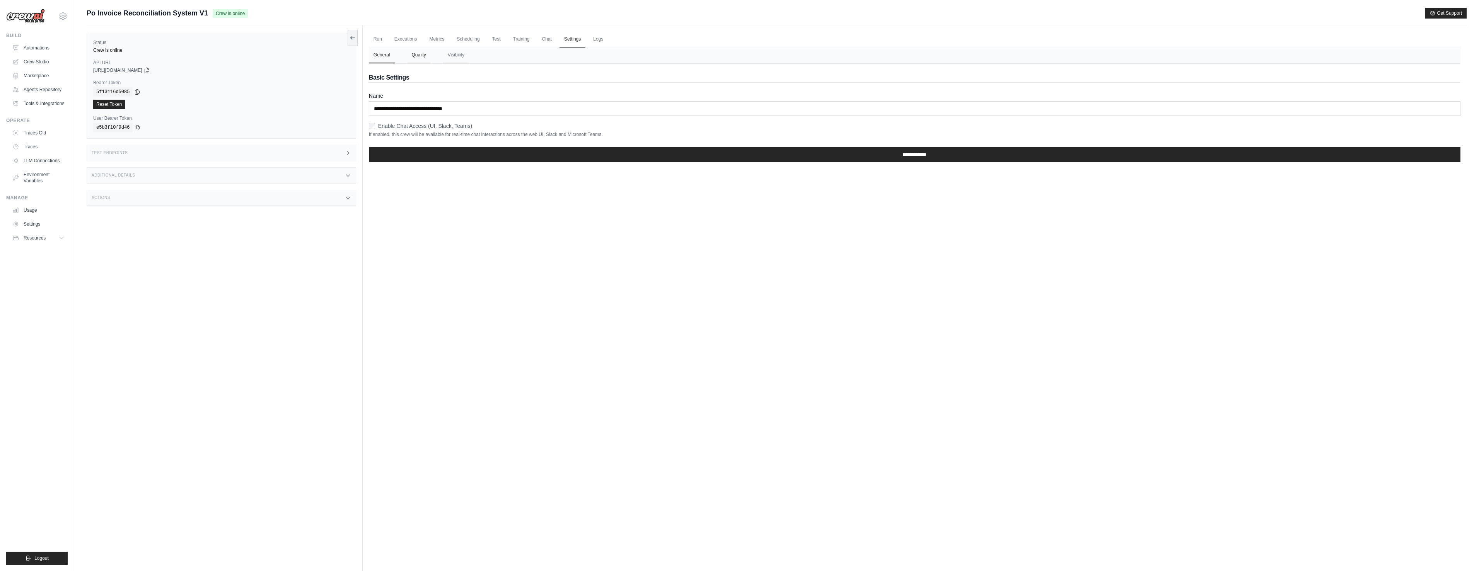
click at [419, 56] on button "Quality" at bounding box center [419, 55] width 24 height 16
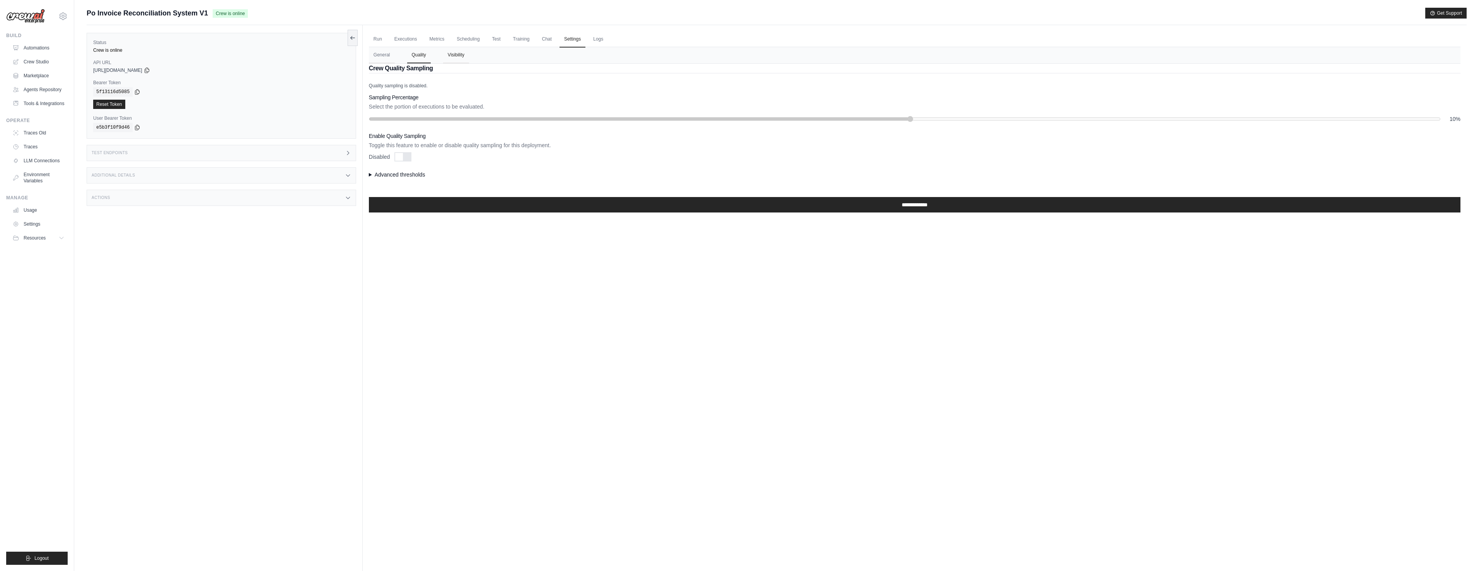
click at [449, 59] on button "Visibility" at bounding box center [456, 55] width 26 height 16
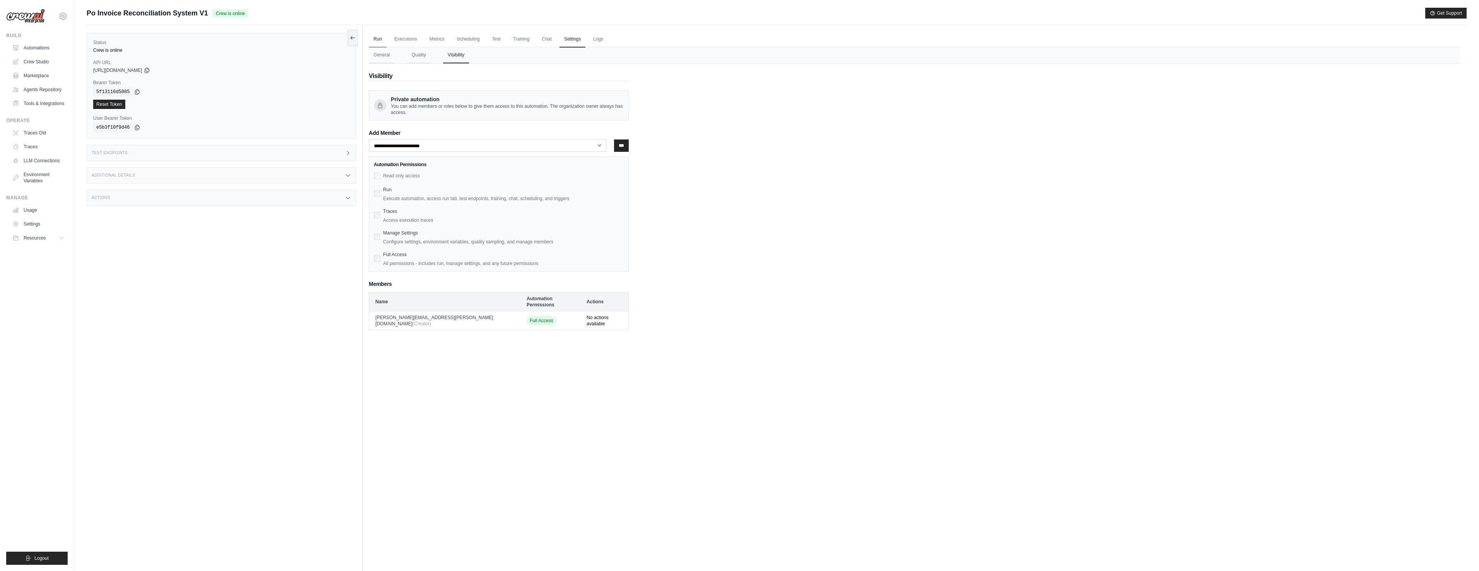
click at [375, 42] on link "Run" at bounding box center [378, 39] width 18 height 16
